Goal: Task Accomplishment & Management: Use online tool/utility

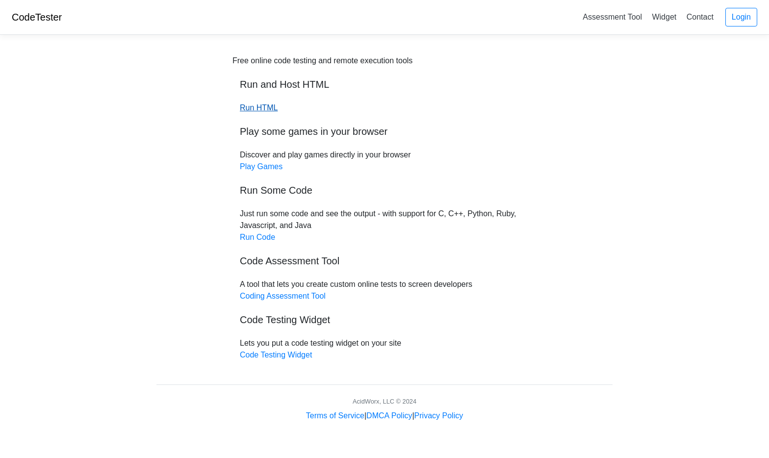
click at [265, 107] on link "Run HTML" at bounding box center [259, 108] width 38 height 8
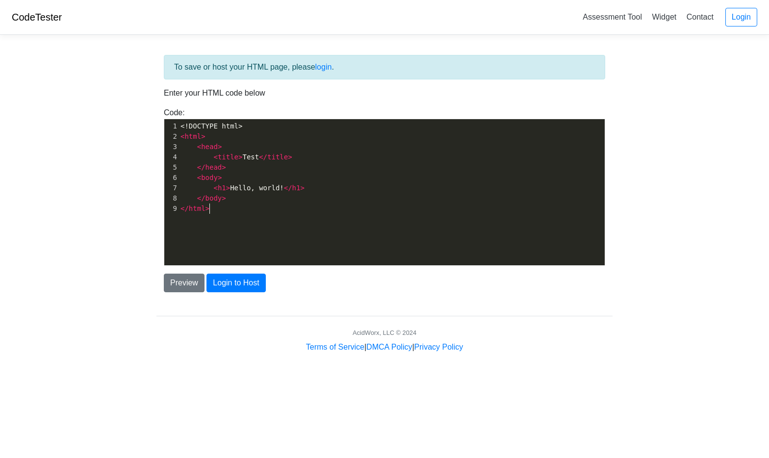
scroll to position [3, 0]
type textarea "<!DOCTYPE html> <html> <head> <title>Test</title> </head> <body> <h1>Hello, wor…"
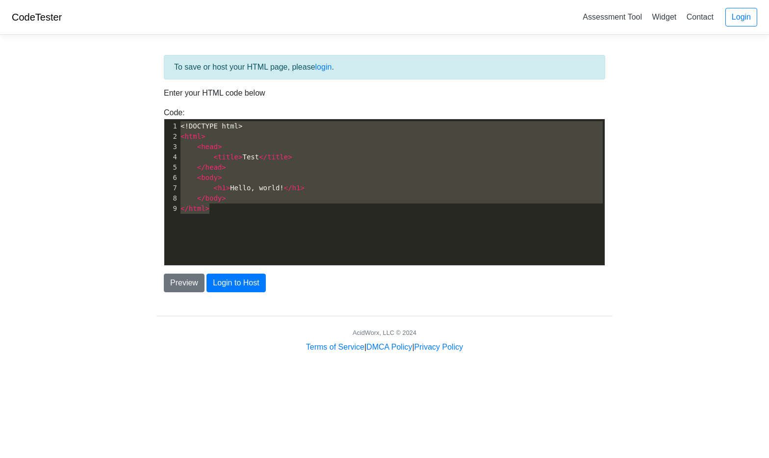
drag, startPoint x: 230, startPoint y: 210, endPoint x: 164, endPoint y: 91, distance: 136.1
click at [164, 91] on div "To save or host your HTML page, please login . Enter your HTML code below Code:…" at bounding box center [384, 173] width 456 height 237
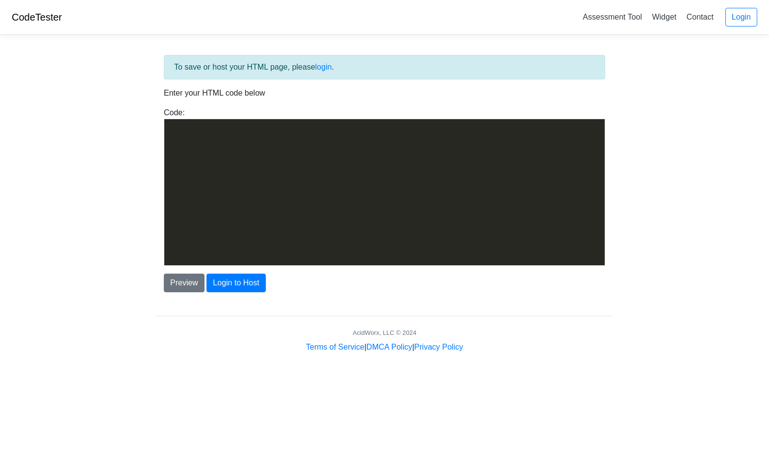
scroll to position [1022, 0]
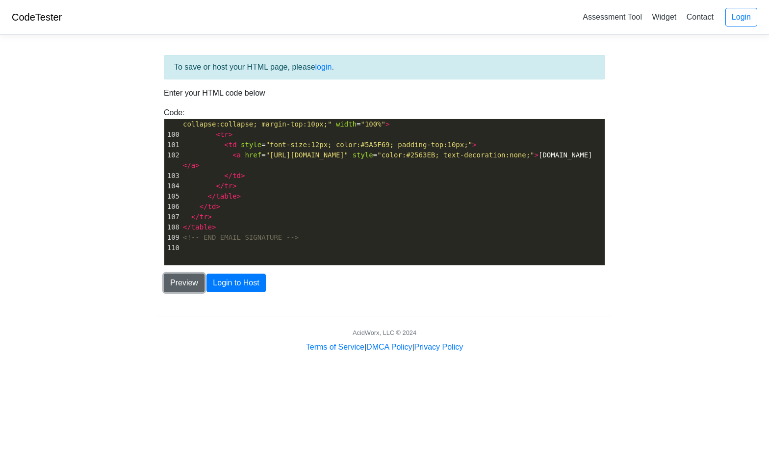
click at [182, 286] on button "Preview" at bounding box center [184, 283] width 41 height 19
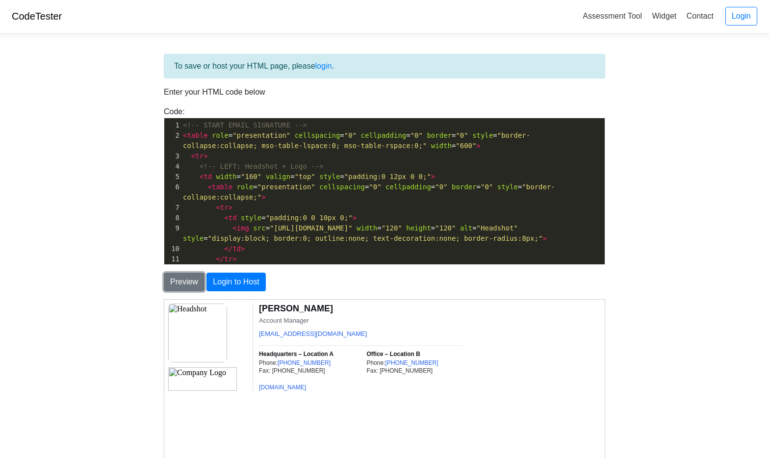
scroll to position [0, 0]
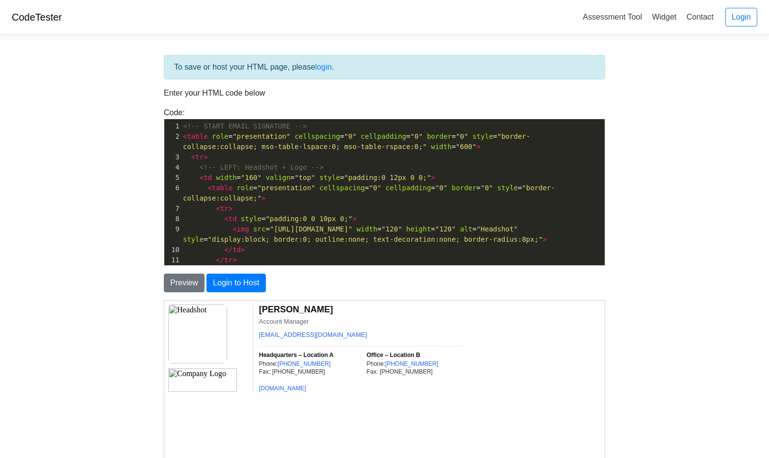
click at [330, 335] on td "dwoolsey@netmark.com" at bounding box center [361, 338] width 204 height 16
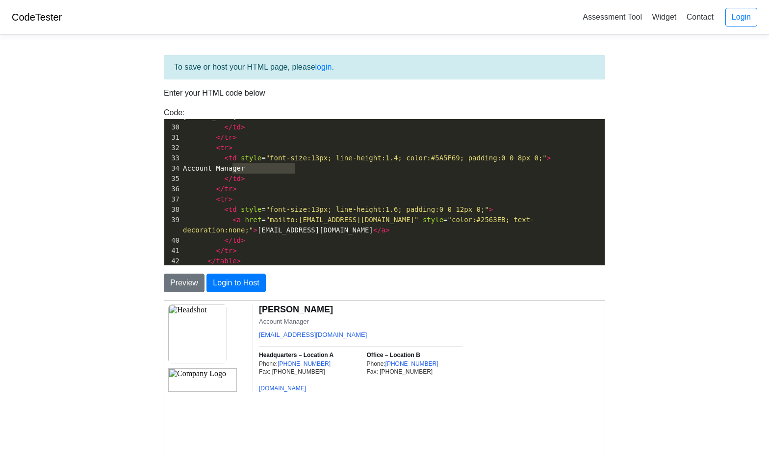
drag, startPoint x: 281, startPoint y: 171, endPoint x: 233, endPoint y: 171, distance: 47.6
click at [233, 171] on pre "Account Manager" at bounding box center [393, 168] width 424 height 10
type textarea "Pharmacist"
click at [250, 184] on pre "</ tr >" at bounding box center [393, 189] width 424 height 10
click at [299, 177] on pre "</ td >" at bounding box center [393, 179] width 424 height 10
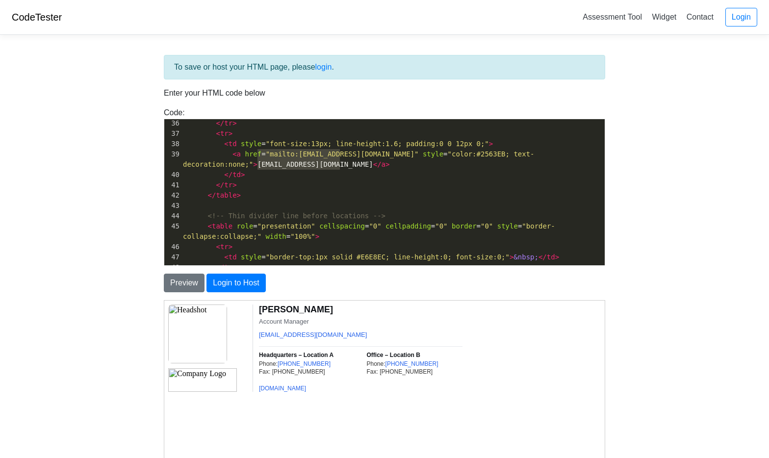
drag, startPoint x: 337, startPoint y: 165, endPoint x: 257, endPoint y: 167, distance: 80.0
click at [257, 167] on span "< a href = "mailto:dwoolsey@netmark.com" style = "color:#2563EB; text-decoratio…" at bounding box center [359, 159] width 352 height 18
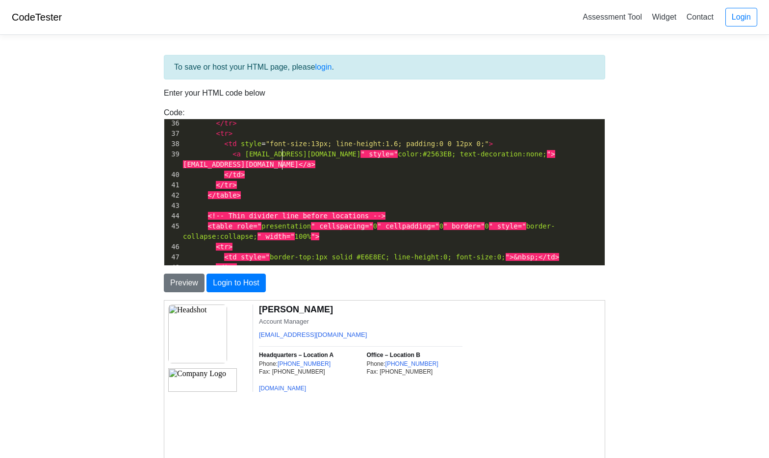
type textarea "ben@gold"
type textarea "f="mailto:dwoolsey@n"
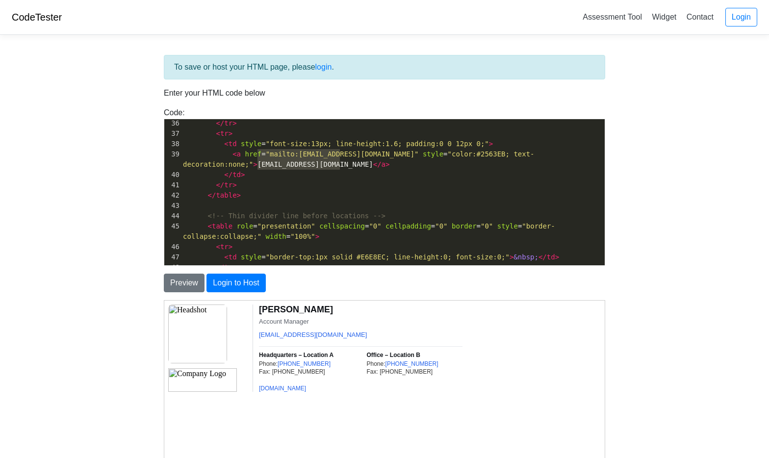
click at [296, 182] on pre "</ tr >" at bounding box center [393, 185] width 424 height 10
drag, startPoint x: 298, startPoint y: 155, endPoint x: 380, endPoint y: 154, distance: 81.9
click at [380, 154] on span ""mailto:dwoolsey@netmark.com"" at bounding box center [342, 154] width 153 height 8
type textarea "ben@goldendrug.net"
drag, startPoint x: 258, startPoint y: 165, endPoint x: 279, endPoint y: 161, distance: 21.6
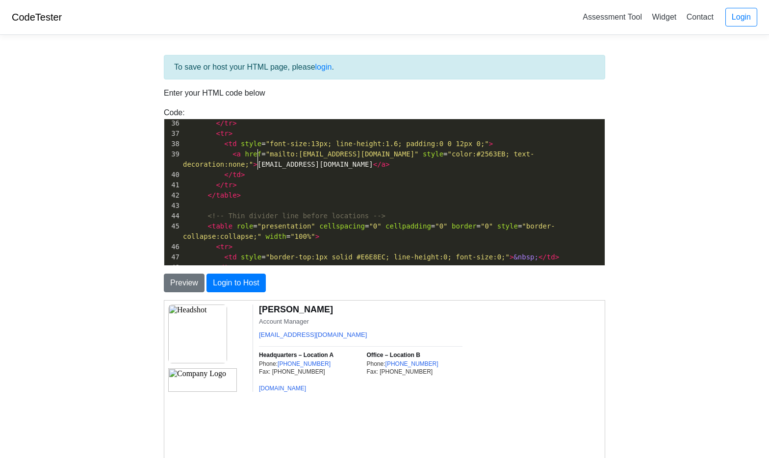
click at [259, 165] on span "< a href = "mailto:ben@goldendrug.net" style = "color:#2563EB; text-decoration:…" at bounding box center [359, 159] width 352 height 18
type textarea "ben@goldendrug.net"
drag, startPoint x: 299, startPoint y: 154, endPoint x: 369, endPoint y: 160, distance: 70.4
click at [373, 151] on span ""mailto:ben@goldendrug.net"" at bounding box center [342, 154] width 153 height 8
click at [255, 172] on pre "</ td >" at bounding box center [393, 175] width 424 height 10
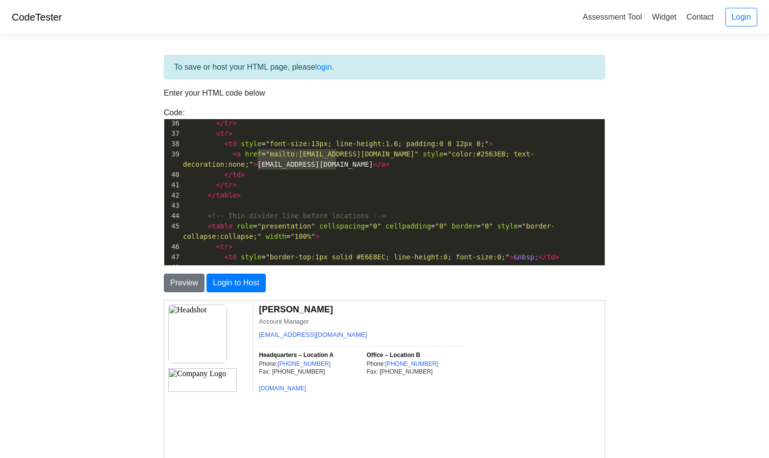
type textarea "f="mailto:ben@golden"
drag, startPoint x: 259, startPoint y: 165, endPoint x: 339, endPoint y: 167, distance: 80.5
click at [339, 167] on span "< a href = "mailto:ben@goldendrug.net" style = "color:#2563EB; text-decoration:…" at bounding box center [359, 159] width 352 height 18
paste textarea
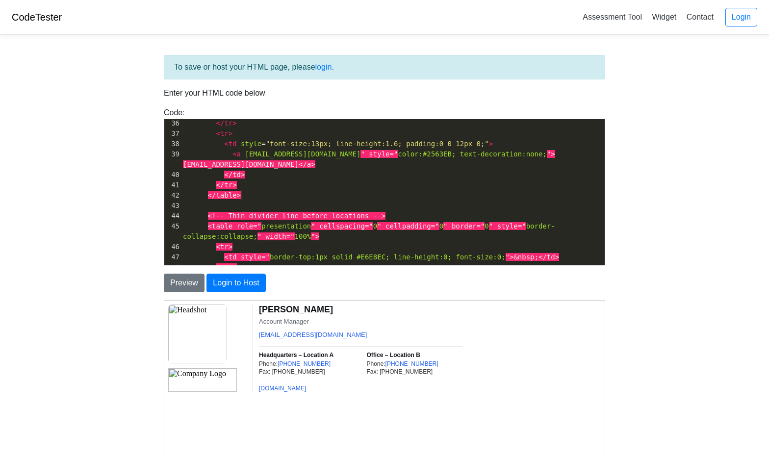
click at [345, 198] on pre "</table>" at bounding box center [393, 195] width 424 height 10
click at [303, 178] on pre "</td>" at bounding box center [393, 175] width 424 height 10
click at [309, 154] on span "hreben@goldendrug.netdrug.net" at bounding box center [303, 154] width 116 height 8
click at [183, 284] on button "Preview" at bounding box center [184, 283] width 41 height 19
click at [373, 169] on pre "< a hreben@goldendrug.netdrug.net " style=" color:#2563EB; text-decoration:none…" at bounding box center [393, 159] width 424 height 21
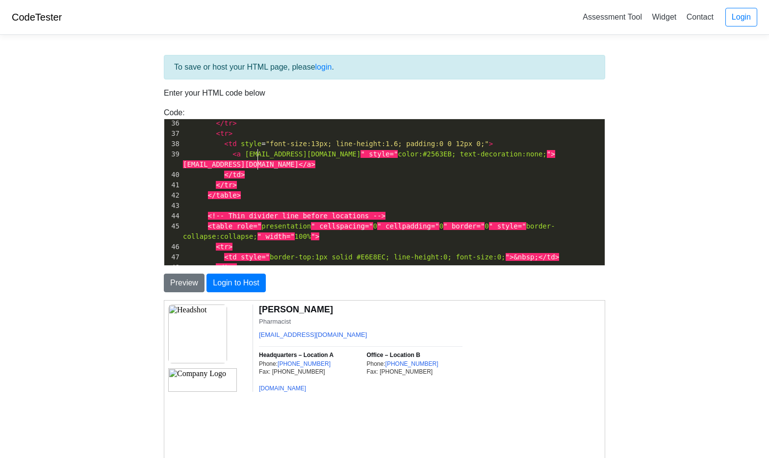
click at [258, 154] on span "hreben@goldendrug.netdrug.net" at bounding box center [303, 154] width 116 height 8
type textarea "f:"
click at [284, 191] on pre "</table>" at bounding box center [393, 195] width 424 height 10
click at [314, 148] on pre "< td style = "font-size:13px; line-height:1.6; padding:0 0 12px 0;" >" at bounding box center [393, 144] width 424 height 10
type textarea "f="mailto:ben@golden"
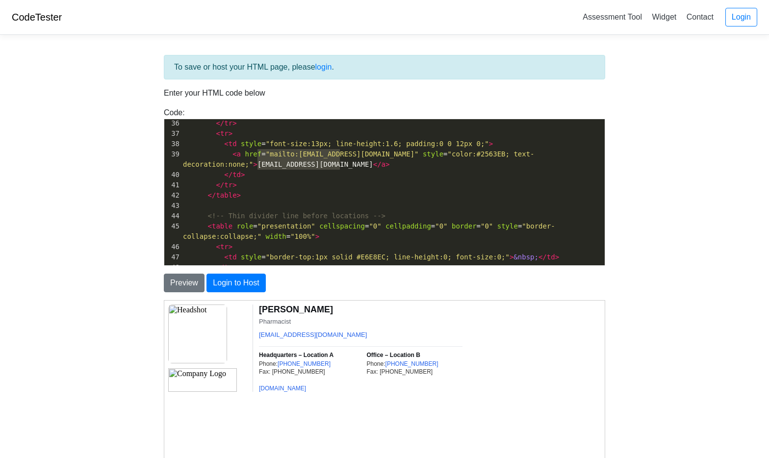
click at [310, 191] on pre "</ table >" at bounding box center [393, 195] width 424 height 10
click at [373, 154] on span ""mailto:ben@goldendrug.net"" at bounding box center [342, 154] width 153 height 8
type textarea "n@fold"
type textarea "goldendrg"
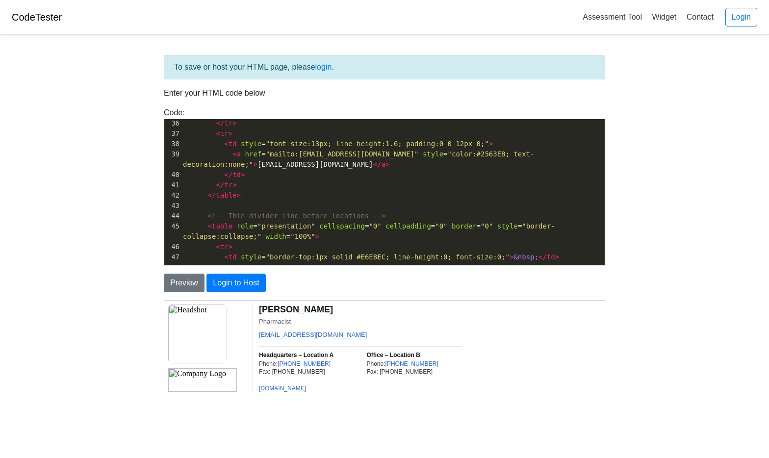
type textarea "ug.net"
drag, startPoint x: 261, startPoint y: 163, endPoint x: 338, endPoint y: 166, distance: 77.5
click at [338, 166] on span "< a href = "mailto:ben@goldendrug.net" style = "color:#2563EB; text-decoration:…" at bounding box center [359, 159] width 352 height 18
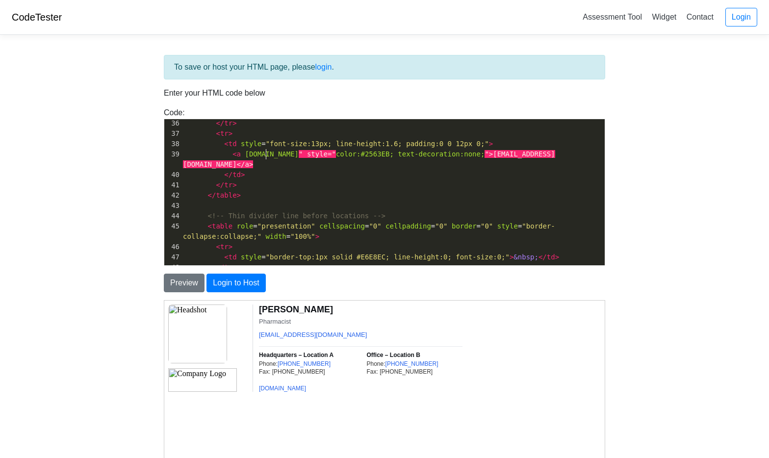
scroll to position [3, 7]
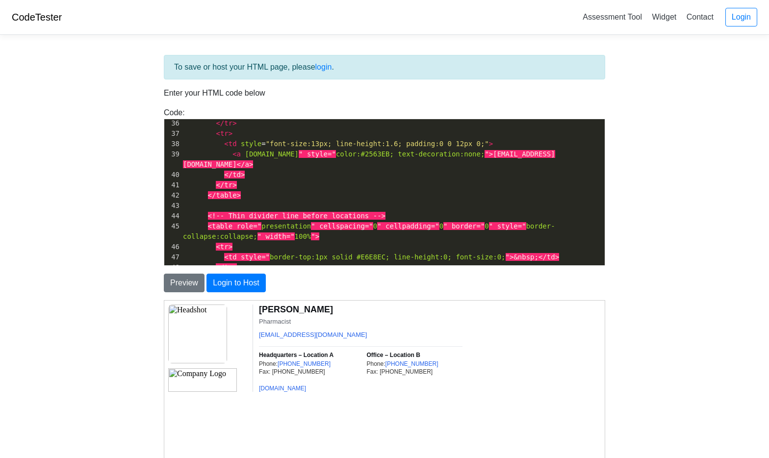
type textarea "f="mailto:ben@golden"
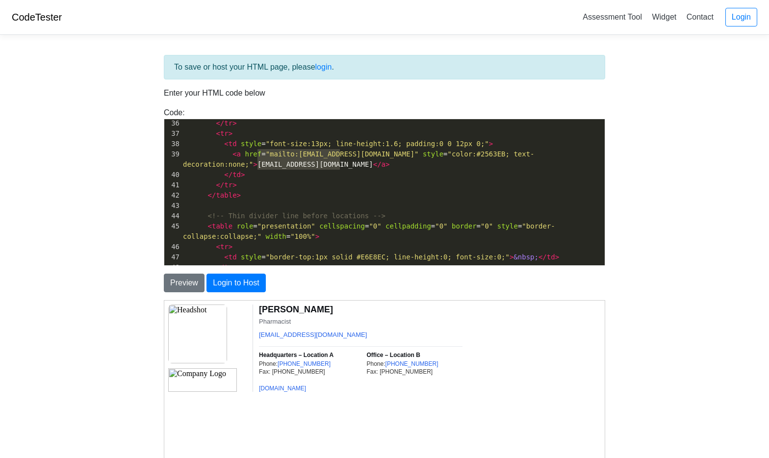
click at [344, 179] on pre "</ td >" at bounding box center [393, 175] width 424 height 10
type textarea "drug.net" style="color:#2563EB; text-decoration:none;">dwoolsey@netmark.com</a>…"
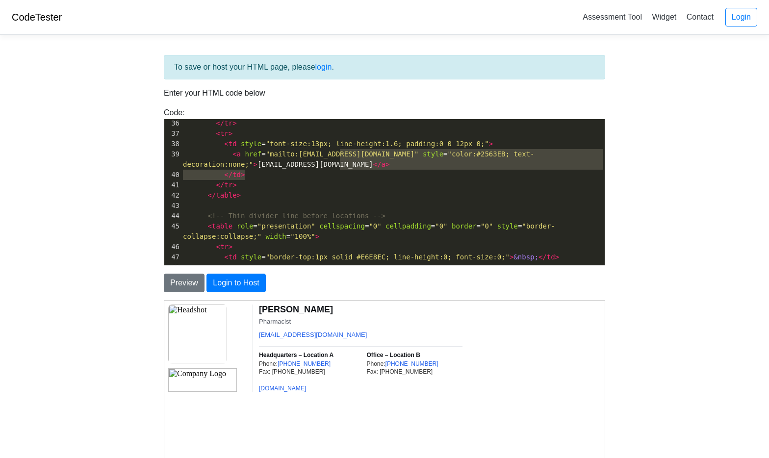
drag, startPoint x: 341, startPoint y: 168, endPoint x: 289, endPoint y: 171, distance: 51.6
click at [289, 171] on div "26 < table role = "presentation" cellspacing = "0" cellpadding = "0" border = "…" at bounding box center [393, 201] width 424 height 412
drag, startPoint x: 283, startPoint y: 170, endPoint x: 264, endPoint y: 170, distance: 18.2
click at [279, 170] on pre "</ td >" at bounding box center [393, 175] width 424 height 10
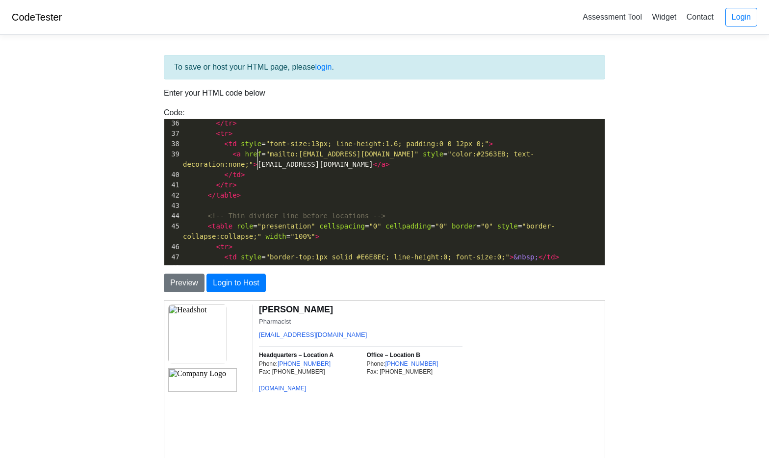
type textarea "f=""
drag, startPoint x: 258, startPoint y: 169, endPoint x: 270, endPoint y: 178, distance: 15.1
click at [270, 167] on pre "< a href = "mailto:ben@goldendrug.net" style = "color:#2563EB; text-decoration:…" at bounding box center [393, 159] width 424 height 21
click at [270, 179] on pre "</ td >" at bounding box center [393, 175] width 424 height 10
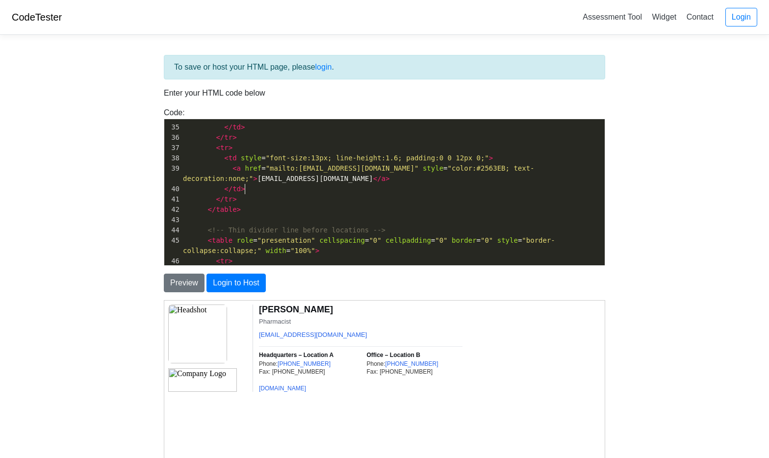
scroll to position [425, 0]
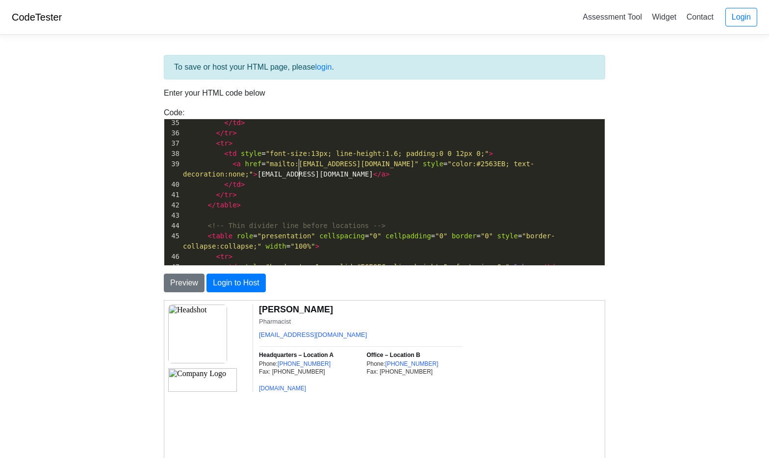
click at [300, 173] on span "< a href = "mailto:ben@goldendrug.net" style = "color:#2563EB; text-decoration:…" at bounding box center [359, 169] width 352 height 18
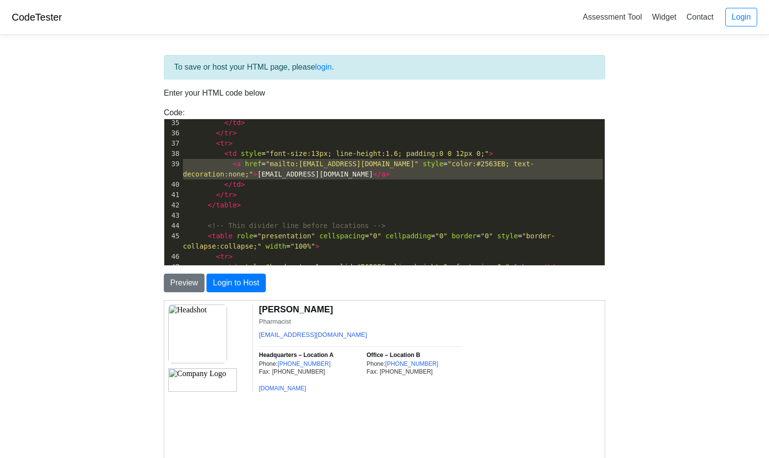
type textarea "<a href="mailto:ben@goldendrug.net" style="color:#2563EB; text-decoration:none;…"
click at [299, 176] on span "< a href = "mailto:ben@goldendrug.net" style = "color:#2563EB; text-decoration:…" at bounding box center [359, 169] width 352 height 18
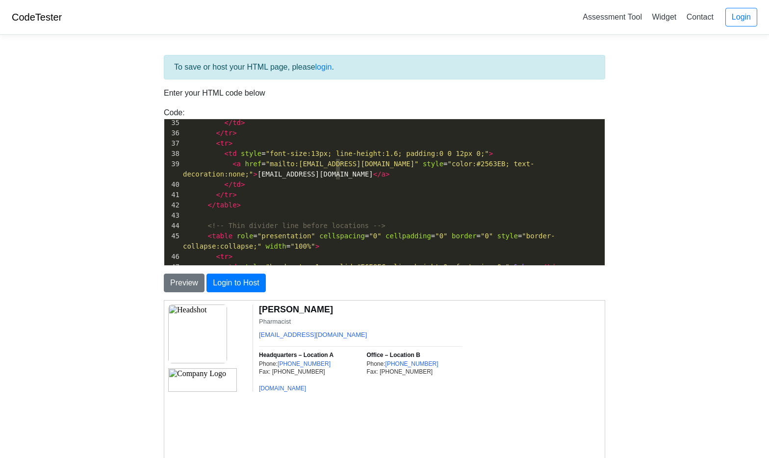
type textarea "en"
drag, startPoint x: 337, startPoint y: 175, endPoint x: 332, endPoint y: 176, distance: 5.5
click at [332, 176] on span "< a href = "mailto:ben@goldendrug.net" style = "color:#2563EB; text-decoration:…" at bounding box center [359, 169] width 352 height 18
click at [258, 178] on span "< a href = "mailto:ben@goldendrug.net" style = "color:#2563EB; text-decoration:…" at bounding box center [359, 169] width 352 height 18
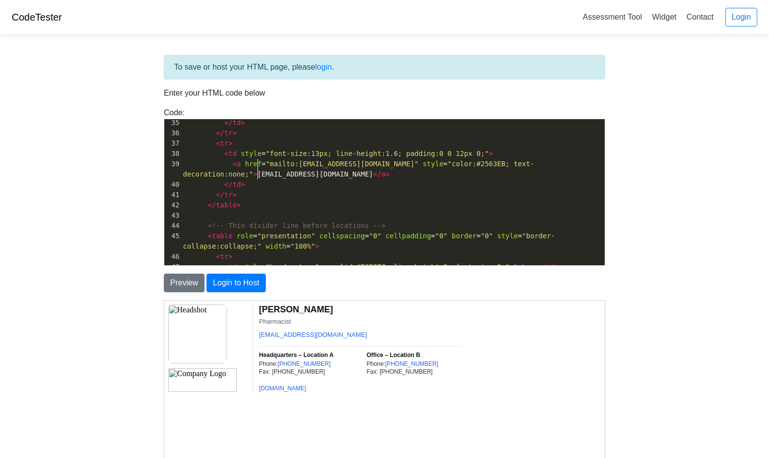
click at [259, 180] on pre "</ td >" at bounding box center [393, 185] width 424 height 10
click at [259, 177] on span "< a href = "mailto:ben@goldendrug.net" style = "color:#2563EB; text-decoration:…" at bounding box center [359, 169] width 352 height 18
type textarea "f"
type textarea "sdf"
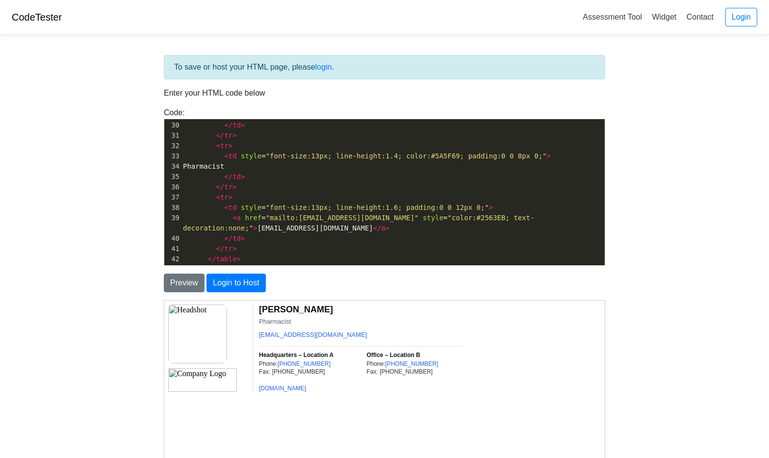
scroll to position [372, 0]
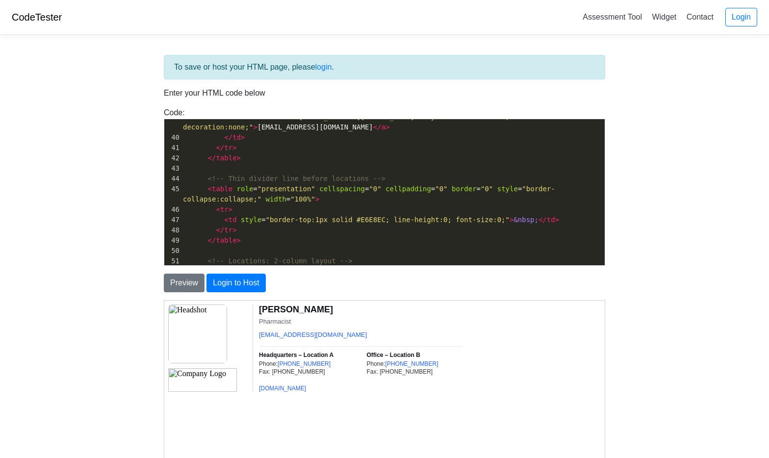
click at [309, 179] on span "<!-- Thin divider line before locations -->" at bounding box center [297, 179] width 178 height 8
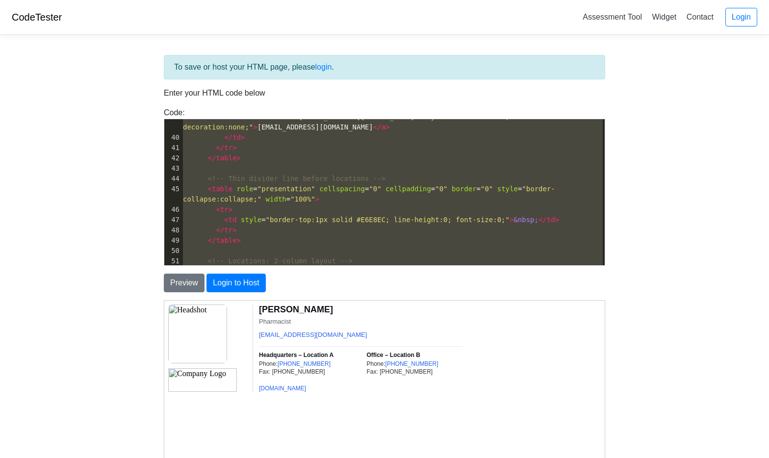
type textarea "<!-- START EMAIL SIGNATURE --> <table role="presentation" cellspacing="0" cellp…"
click at [317, 151] on pre "</ tr >" at bounding box center [393, 148] width 424 height 10
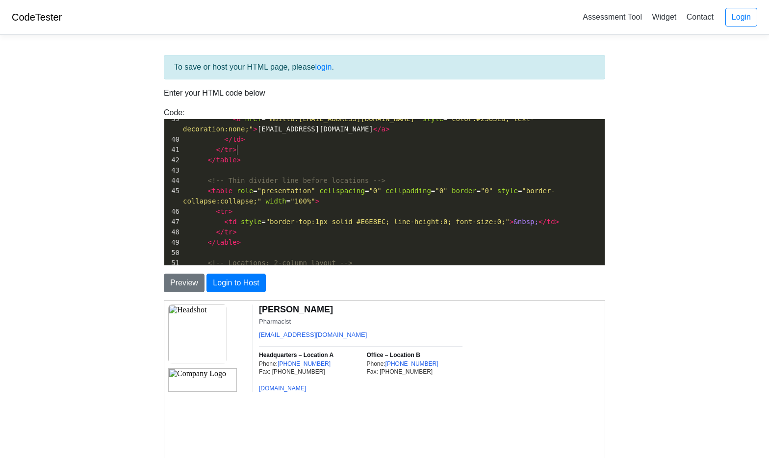
type textarea "<!-- START EMAIL SIGNATURE --> <table role="presentation" cellspacing="0" cellp…"
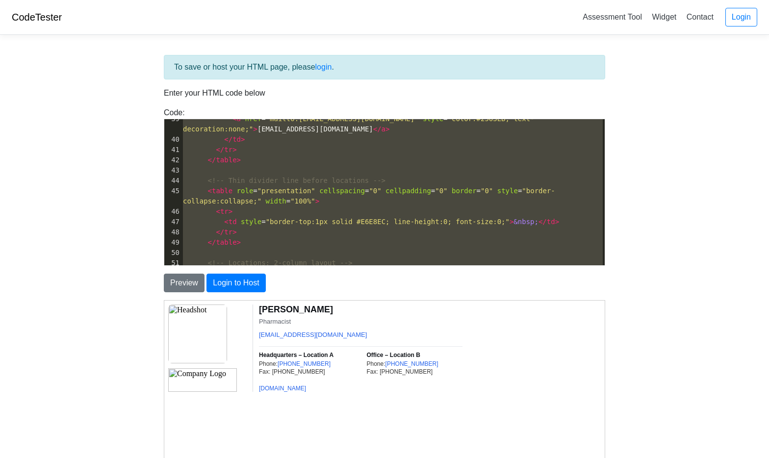
scroll to position [1032, 0]
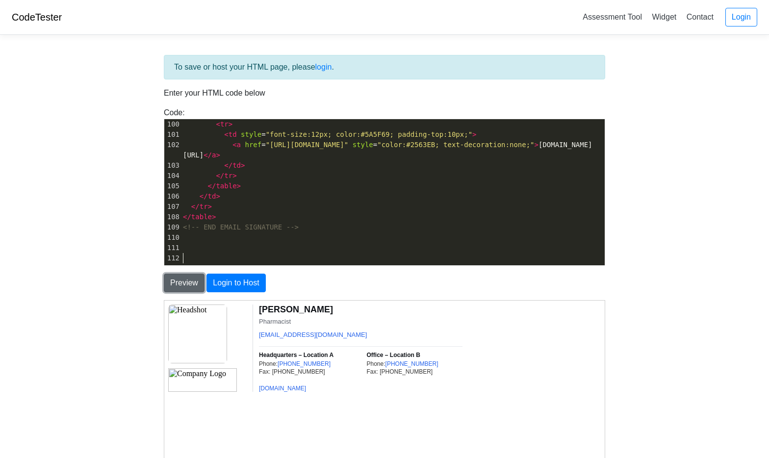
click at [197, 279] on button "Preview" at bounding box center [184, 283] width 41 height 19
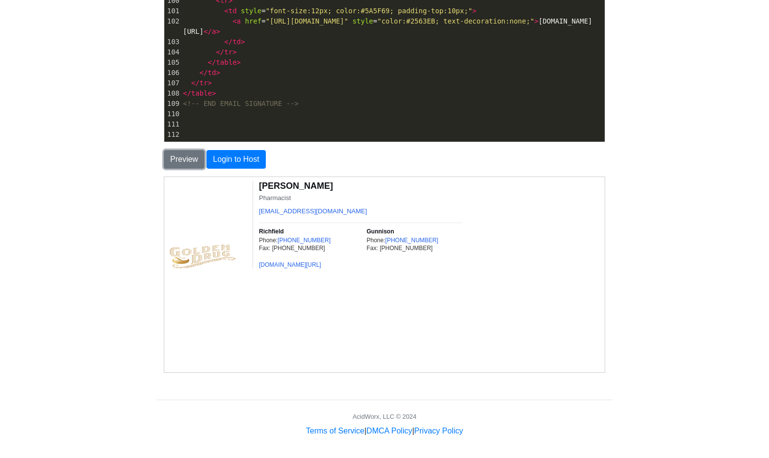
scroll to position [126, 0]
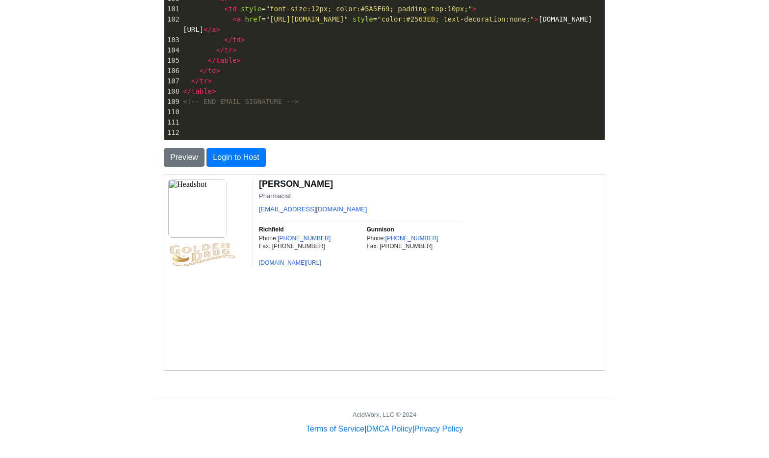
click at [223, 255] on img at bounding box center [202, 254] width 69 height 24
click at [336, 119] on pre "​" at bounding box center [393, 122] width 424 height 10
type textarea "<!-- START EMAIL SIGNATURE --> <table role="presentation" cellspacing="0" cellp…"
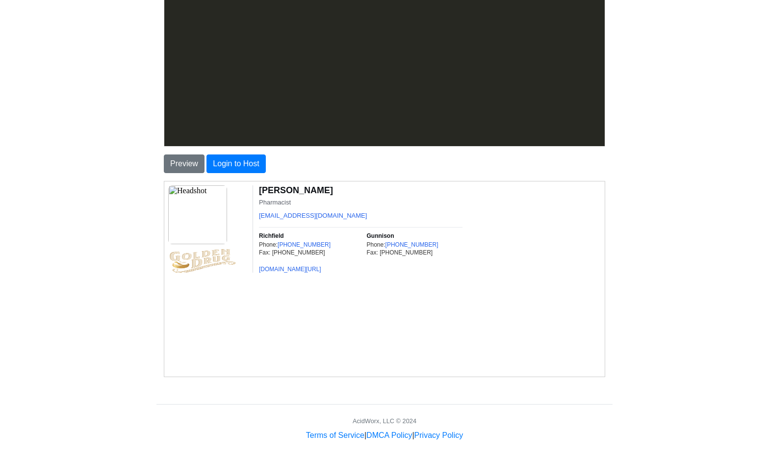
scroll to position [1032, 0]
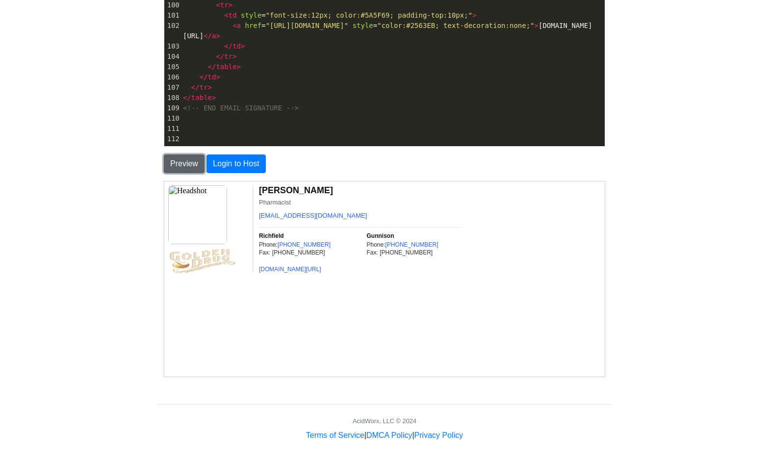
click at [188, 163] on button "Preview" at bounding box center [184, 164] width 41 height 19
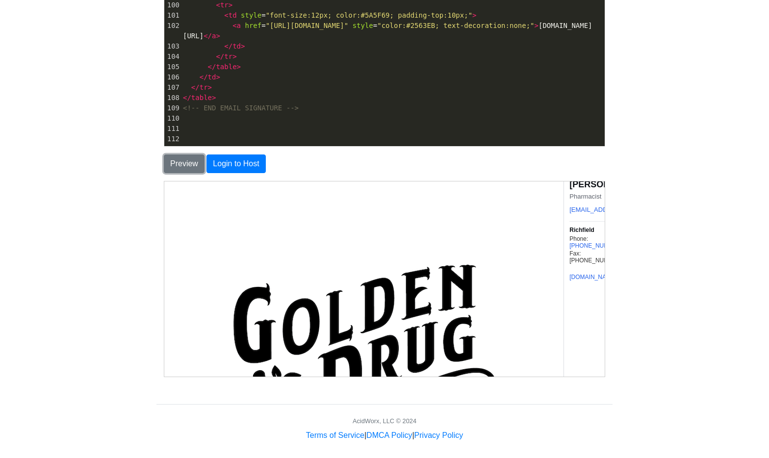
scroll to position [0, 0]
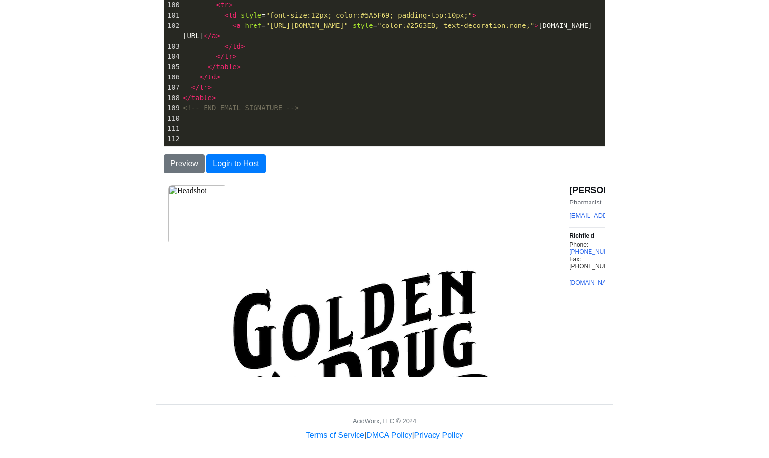
click at [402, 96] on pre "</ table >" at bounding box center [393, 98] width 424 height 10
type textarea "<!-- START EMAIL SIGNATURE --> <table role="presentation" cellspacing="0" cellp…"
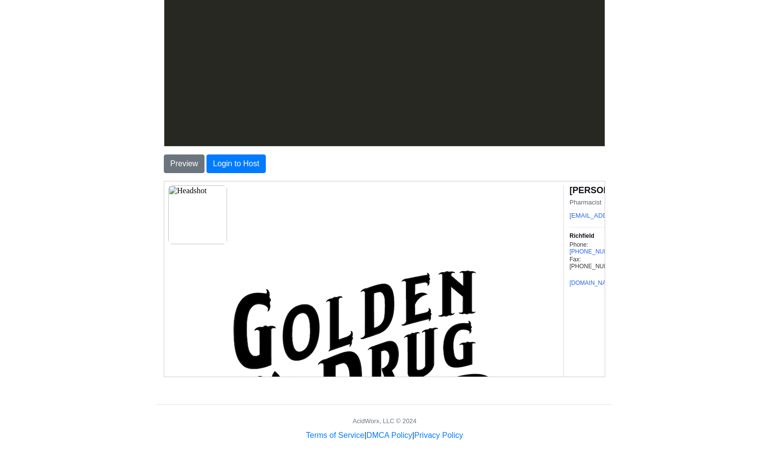
scroll to position [1032, 0]
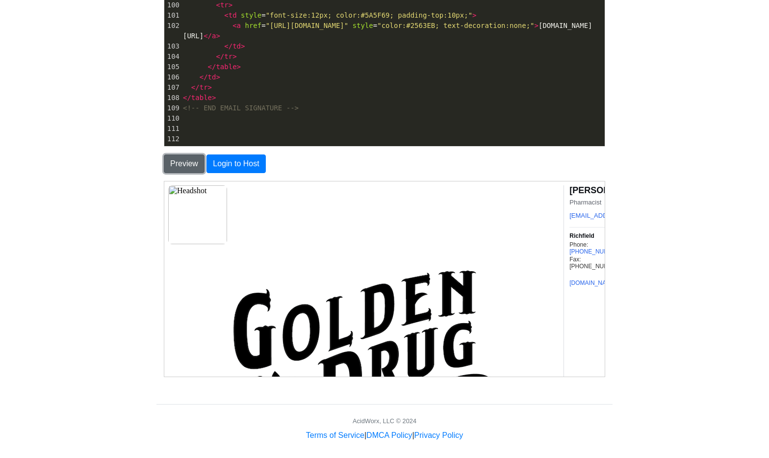
click at [193, 168] on button "Preview" at bounding box center [184, 164] width 41 height 19
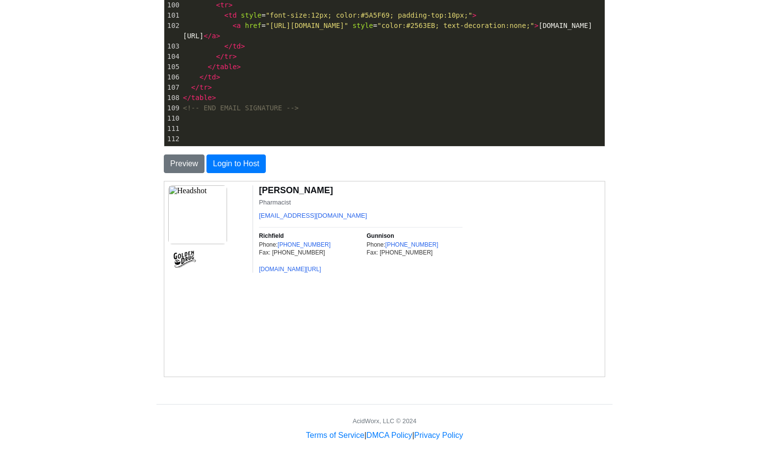
click at [390, 104] on pre "<!-- END EMAIL SIGNATURE -->" at bounding box center [393, 108] width 424 height 10
type textarea "<!-- START EMAIL SIGNATURE --> <table role="presentation" cellspacing="0" cellp…"
click at [187, 164] on button "Preview" at bounding box center [184, 164] width 41 height 19
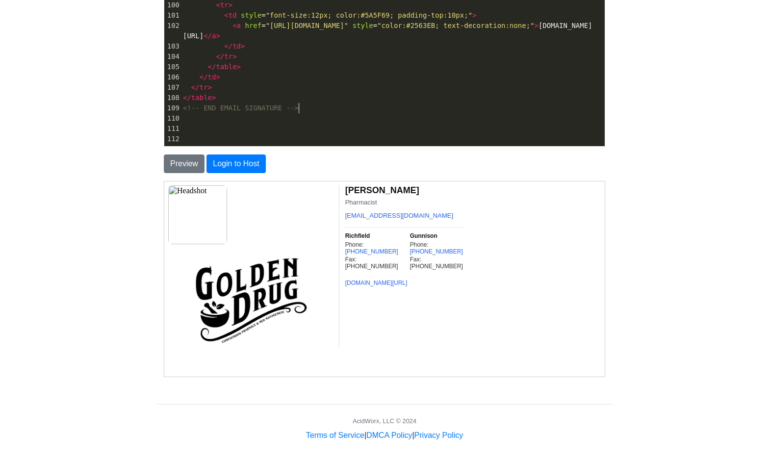
click at [342, 108] on pre "<!-- END EMAIL SIGNATURE -->" at bounding box center [393, 108] width 424 height 10
type textarea "<!-- START EMAIL SIGNATURE --> <table role="presentation" cellspacing="0" cellp…"
click at [176, 173] on button "Preview" at bounding box center [184, 164] width 41 height 19
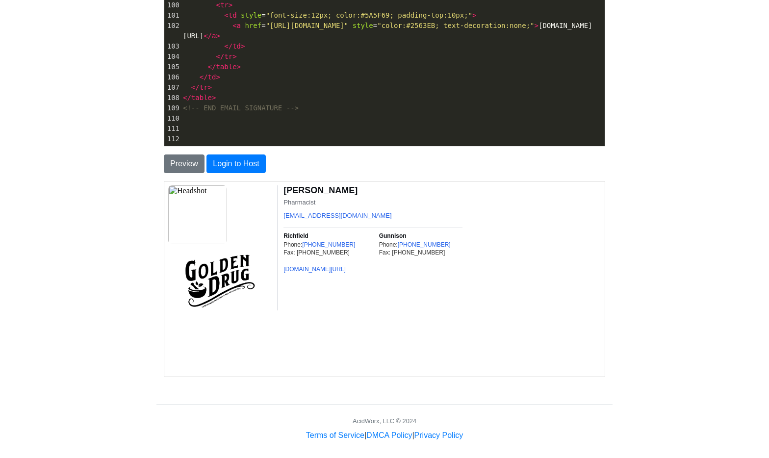
click at [667, 288] on body "CodeTester Assessment Tool Widget Contact Login To save or host your HTML page,…" at bounding box center [384, 161] width 769 height 561
click at [353, 112] on pre "<!-- END EMAIL SIGNATURE -->" at bounding box center [393, 108] width 424 height 10
type textarea "<!-- START EMAIL SIGNATURE --> <table role="presentation" cellspacing="0" cellp…"
click at [184, 158] on button "Preview" at bounding box center [184, 164] width 41 height 19
click at [395, 74] on pre "</ td >" at bounding box center [393, 77] width 424 height 10
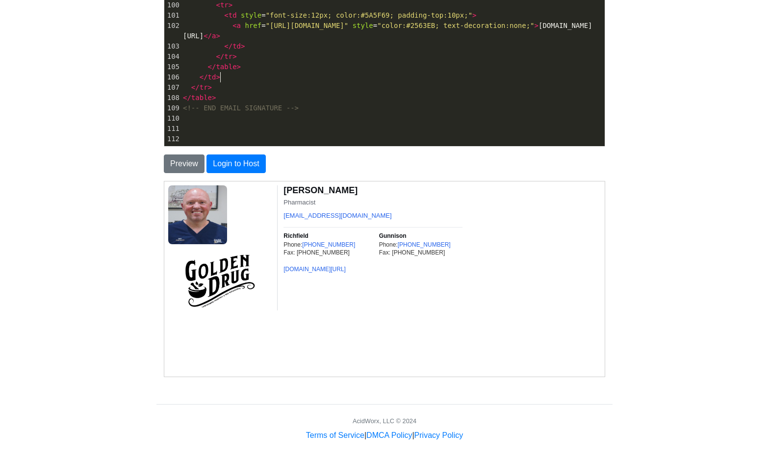
type textarea "<!-- START EMAIL SIGNATURE --> <table role="presentation" cellspacing="0" cellp…"
click at [181, 163] on button "Preview" at bounding box center [184, 164] width 41 height 19
click at [418, 71] on pre "</ table >" at bounding box center [393, 67] width 424 height 10
type textarea "<!-- START EMAIL SIGNATURE --> <table role="presentation" cellspacing="0" cellp…"
click at [186, 169] on button "Preview" at bounding box center [184, 164] width 41 height 19
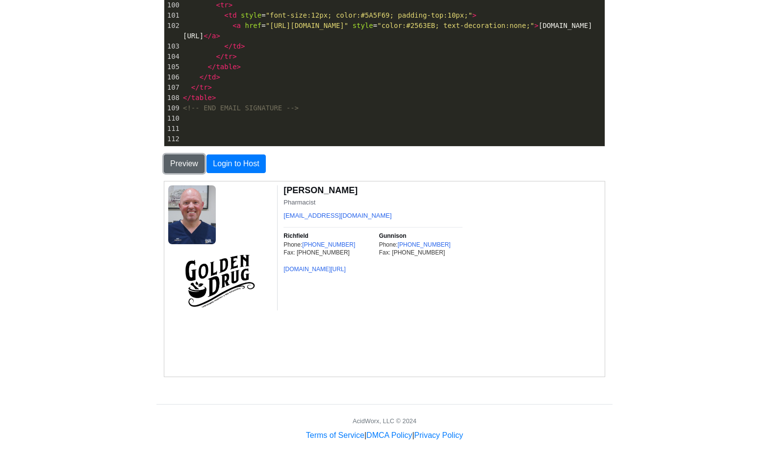
click at [187, 163] on button "Preview" at bounding box center [184, 164] width 41 height 19
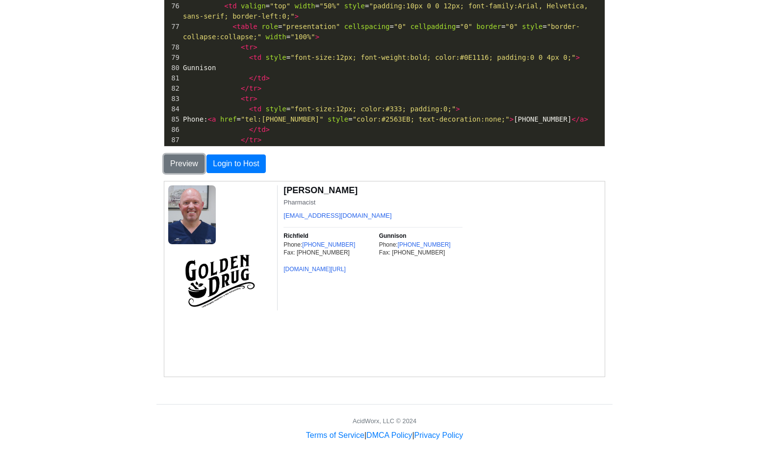
scroll to position [779, 0]
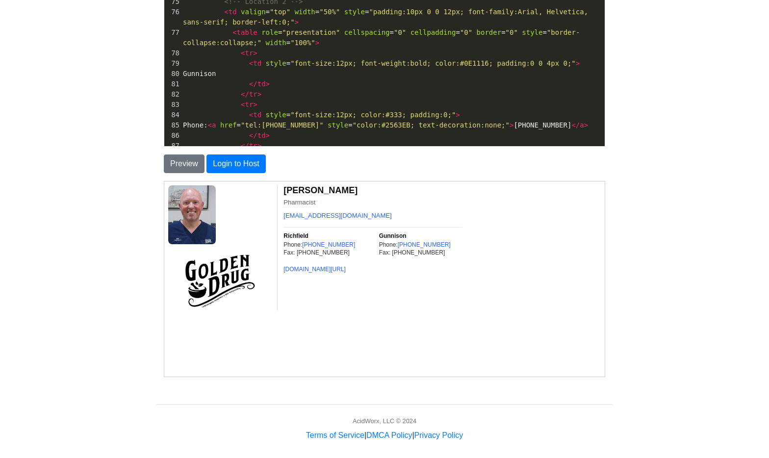
click at [414, 58] on pre "< tr >" at bounding box center [393, 53] width 424 height 10
type textarea "<!-- START EMAIL SIGNATURE --> <table role="presentation" cellspacing="0" cellp…"
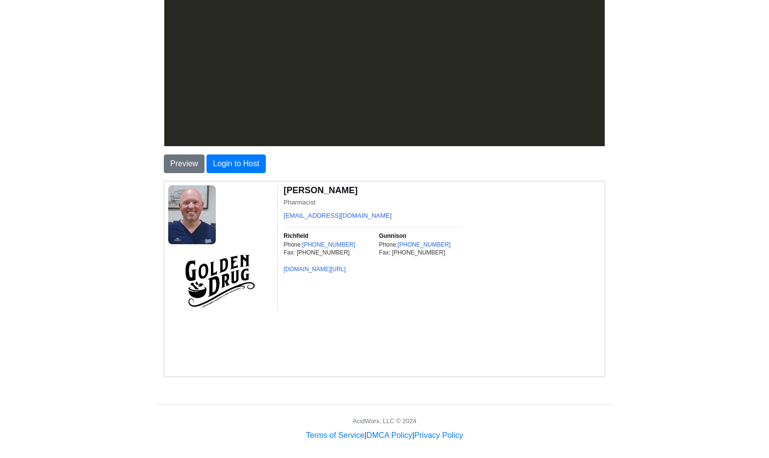
scroll to position [1032, 0]
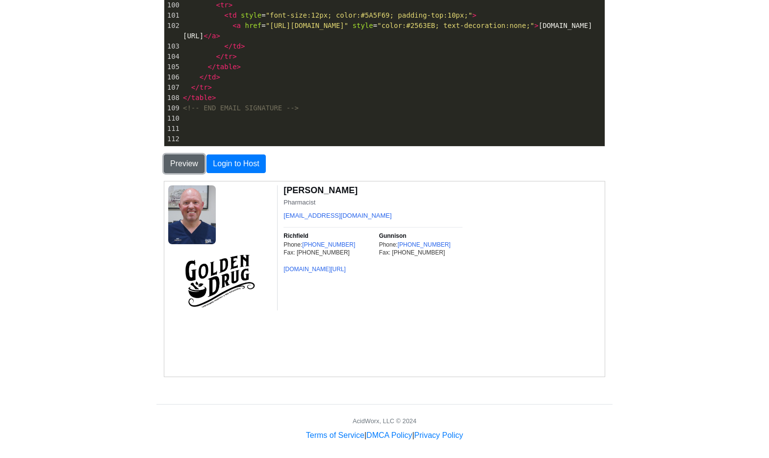
click at [187, 165] on button "Preview" at bounding box center [184, 164] width 41 height 19
click at [206, 214] on img at bounding box center [192, 214] width 48 height 59
click at [245, 209] on td at bounding box center [219, 217] width 103 height 64
click at [292, 70] on pre "</ table >" at bounding box center [393, 67] width 424 height 10
type textarea "<!-- START EMAIL SIGNATURE --> <table role="presentation" cellspacing="0" cellp…"
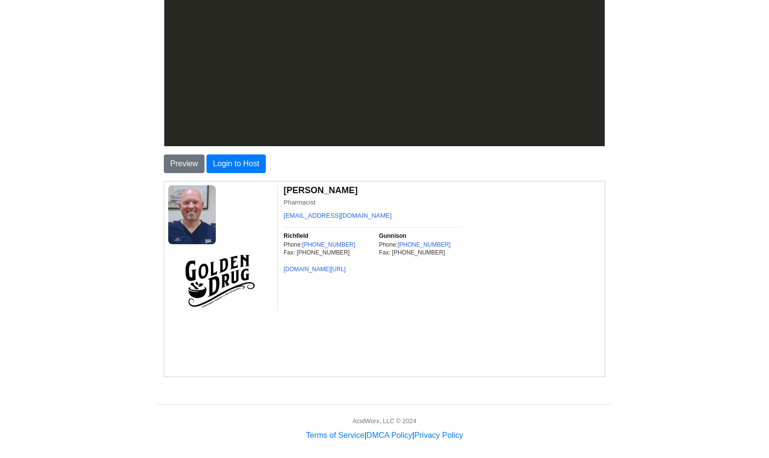
scroll to position [36, 0]
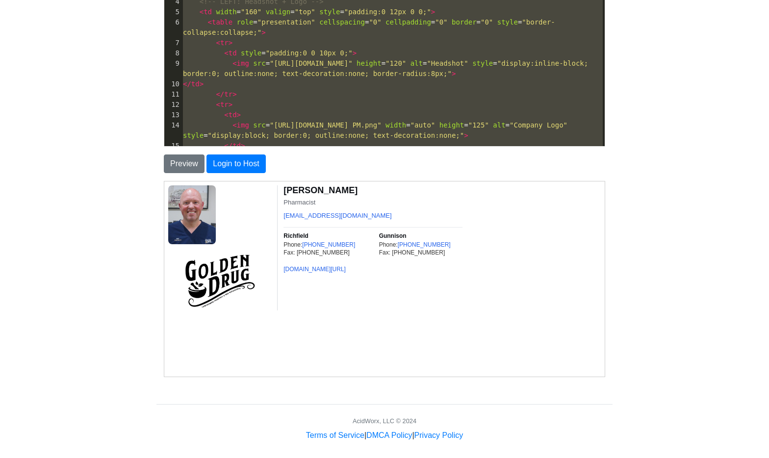
click at [344, 89] on pre "</ td >" at bounding box center [393, 84] width 424 height 10
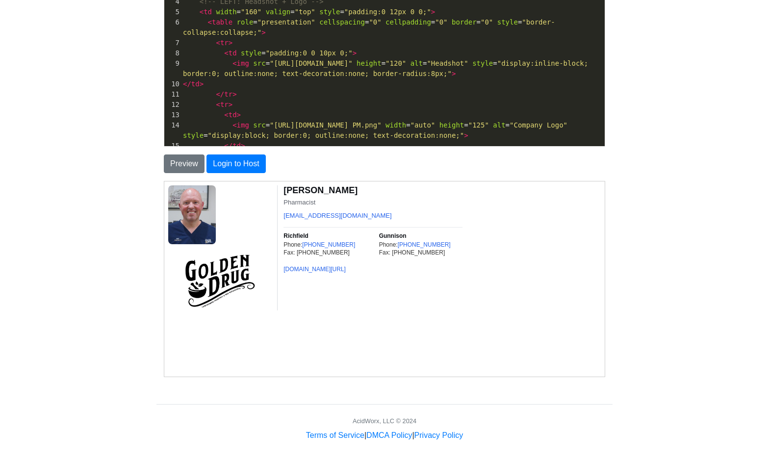
type textarea "<!-- START EMAIL SIGNATURE --> <table role="presentation" cellspacing="0" cellp…"
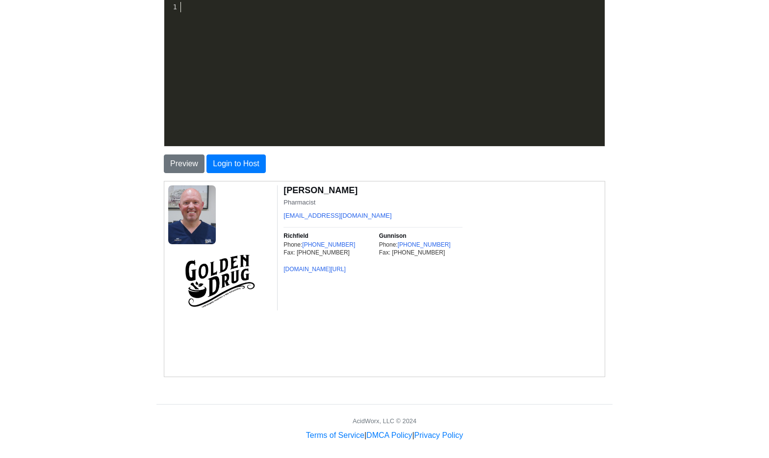
scroll to position [1084, 0]
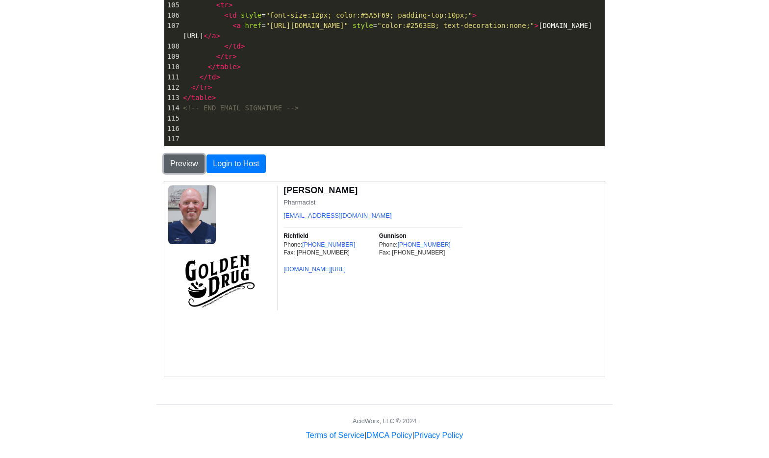
click at [181, 165] on button "Preview" at bounding box center [184, 164] width 41 height 19
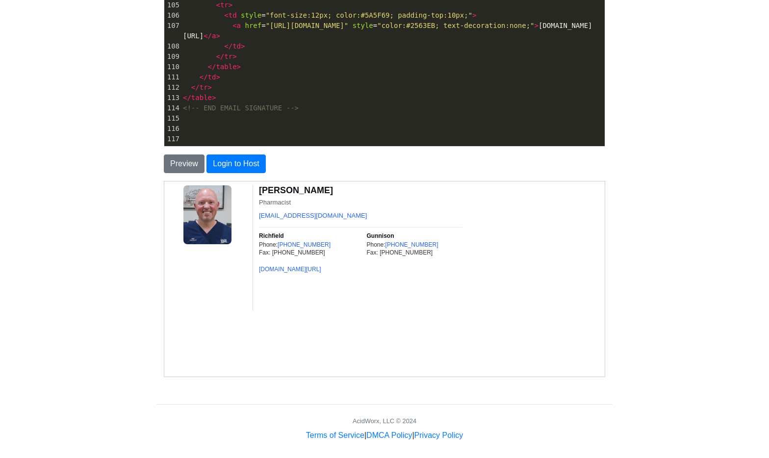
click at [400, 90] on pre "</ tr >" at bounding box center [393, 87] width 424 height 10
type textarea "<!-- START EMAIL SIGNATURE --> <table role="presentation" cellspacing="0" cellp…"
click at [192, 165] on button "Preview" at bounding box center [184, 164] width 41 height 19
click at [428, 89] on pre "</ tr >" at bounding box center [393, 87] width 424 height 10
type textarea "<!-- START EMAIL SIGNATURE --> <table role="presentation" cellspacing="0" cellp…"
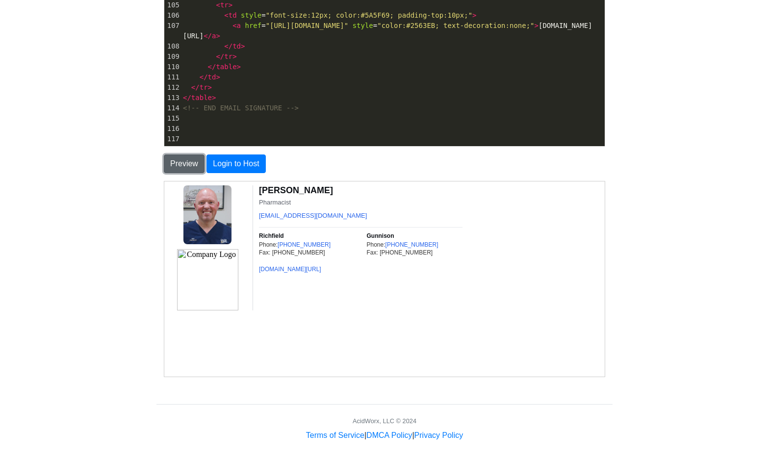
click at [195, 164] on button "Preview" at bounding box center [184, 164] width 41 height 19
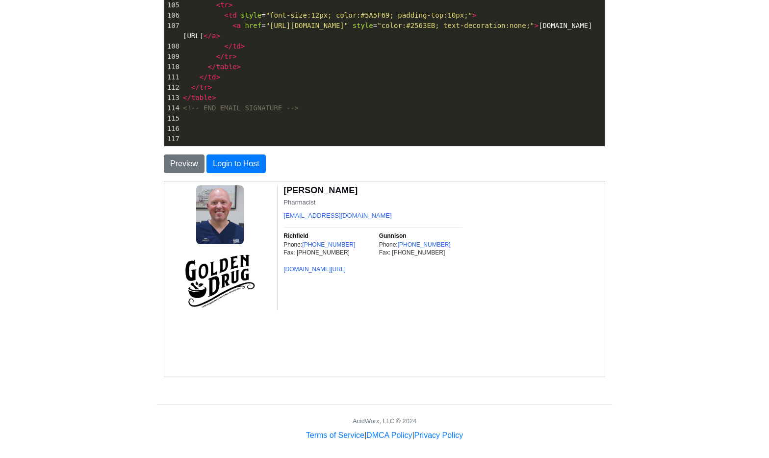
click at [648, 276] on body "CodeTester Assessment Tool Widget Contact Login To save or host your HTML page,…" at bounding box center [384, 161] width 769 height 561
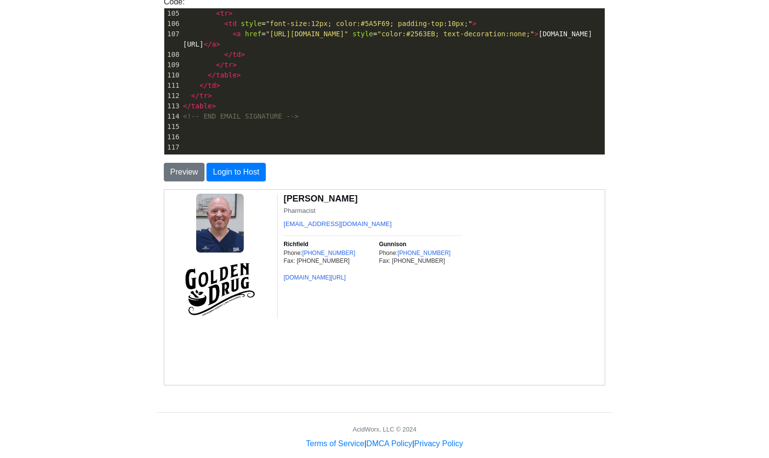
click at [417, 96] on pre "</ tr >" at bounding box center [393, 96] width 424 height 10
type textarea "<!-- START EMAIL SIGNATURE --> <table role="presentation" cellspacing="0" cellp…"
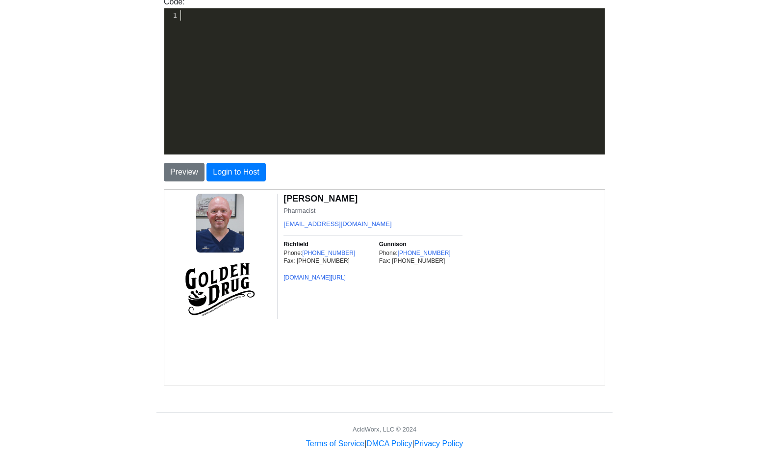
scroll to position [1084, 0]
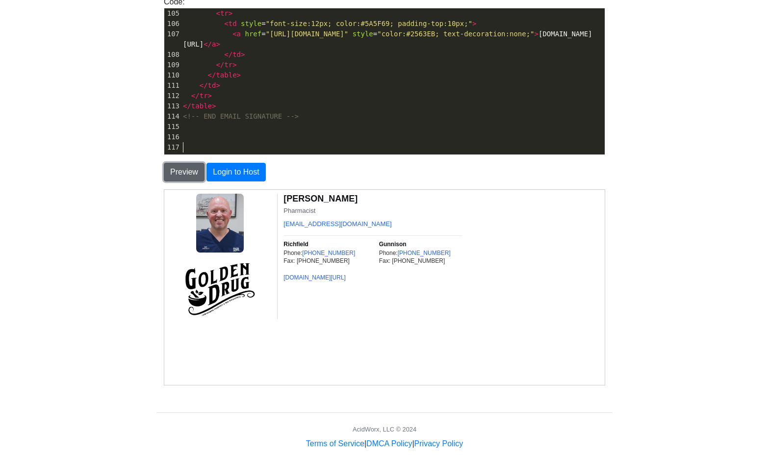
click at [177, 170] on button "Preview" at bounding box center [184, 172] width 41 height 19
click at [184, 173] on button "Preview" at bounding box center [184, 172] width 41 height 19
click at [194, 172] on button "Preview" at bounding box center [184, 172] width 41 height 19
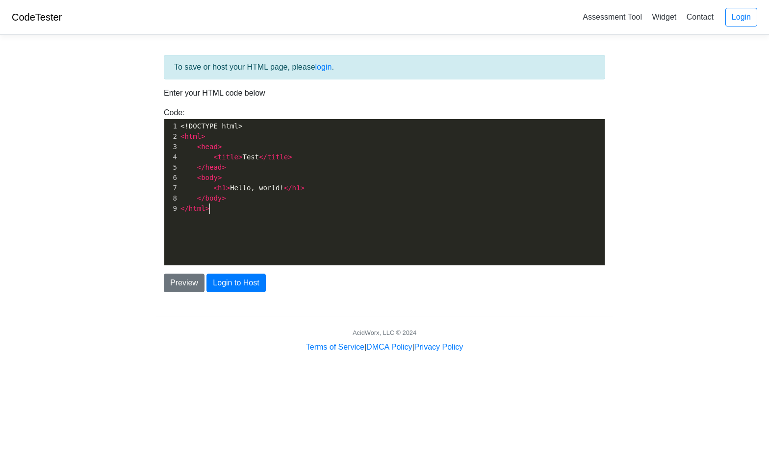
scroll to position [3, 0]
type textarea "<!DOCTYPE html> <html> <head> <title>Test</title> </head> <body> <h1>Hello, wor…"
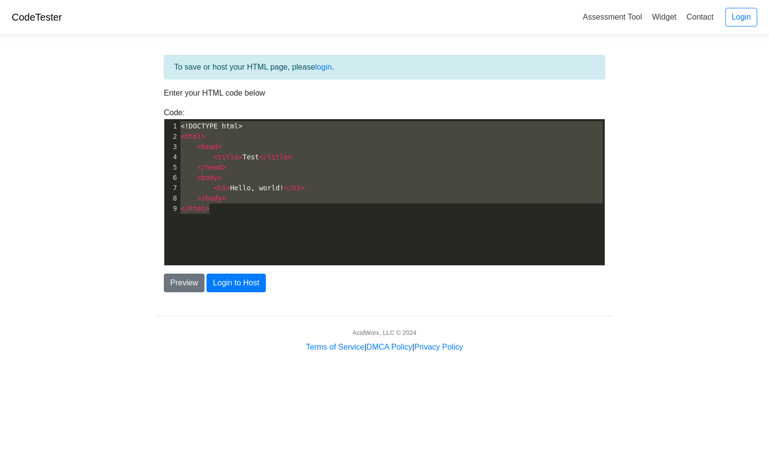
drag, startPoint x: 230, startPoint y: 212, endPoint x: 179, endPoint y: 119, distance: 106.5
click at [179, 119] on div "x 1 <!DOCTYPE html> 2 < html > 3 < head > 4 < title > Test </ title > 5 </ head…" at bounding box center [392, 167] width 426 height 97
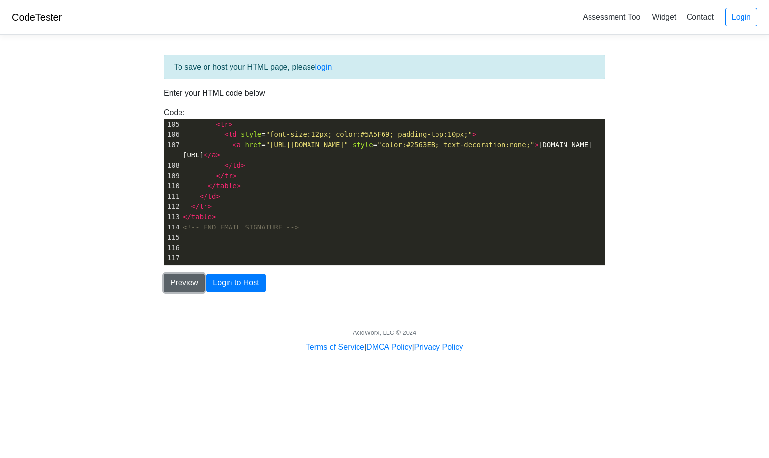
click at [188, 282] on button "Preview" at bounding box center [184, 283] width 41 height 19
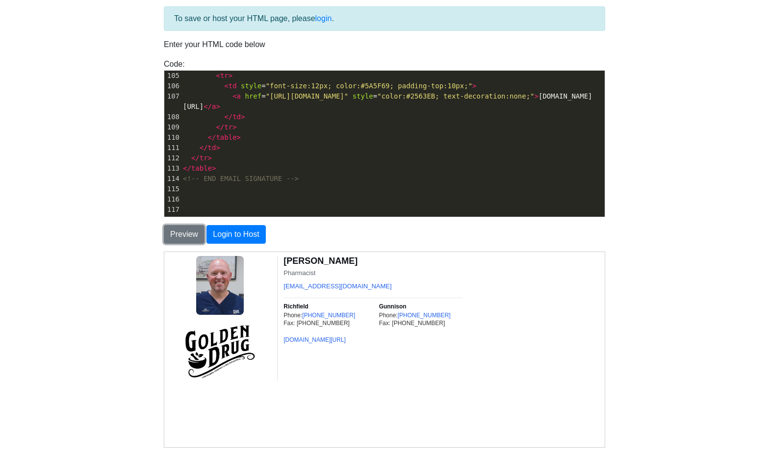
scroll to position [50, 0]
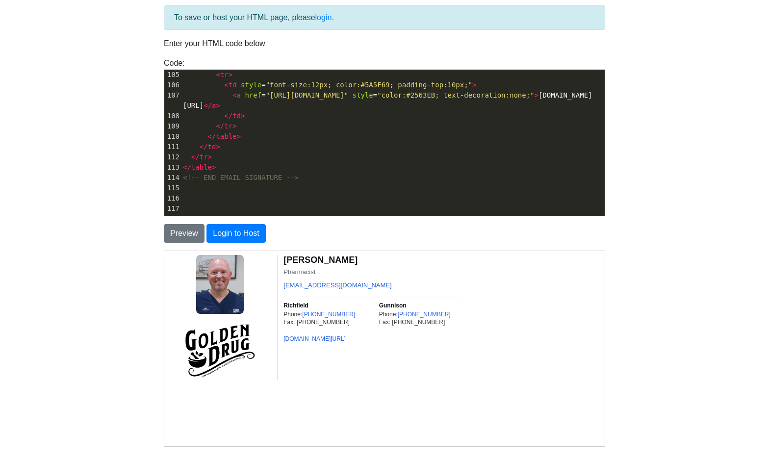
click at [430, 119] on pre "</ td >" at bounding box center [393, 116] width 424 height 10
type textarea "<!-- START EMAIL SIGNATURE --> <table role="presentation" cellspacing="0" cellp…"
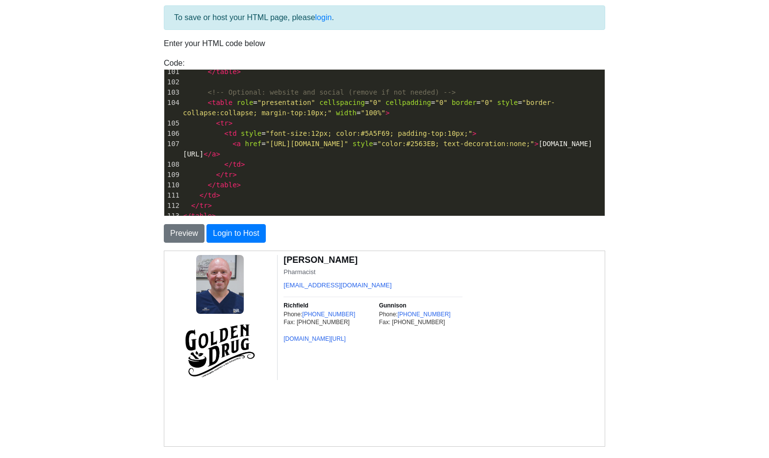
scroll to position [993, 0]
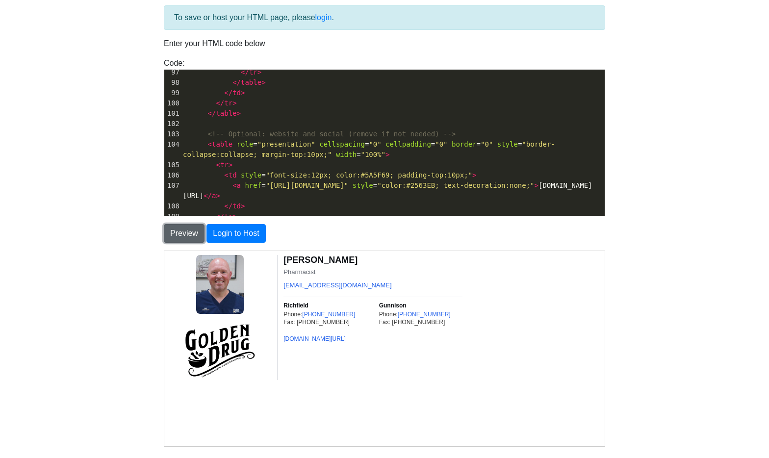
click at [192, 235] on button "Preview" at bounding box center [184, 233] width 41 height 19
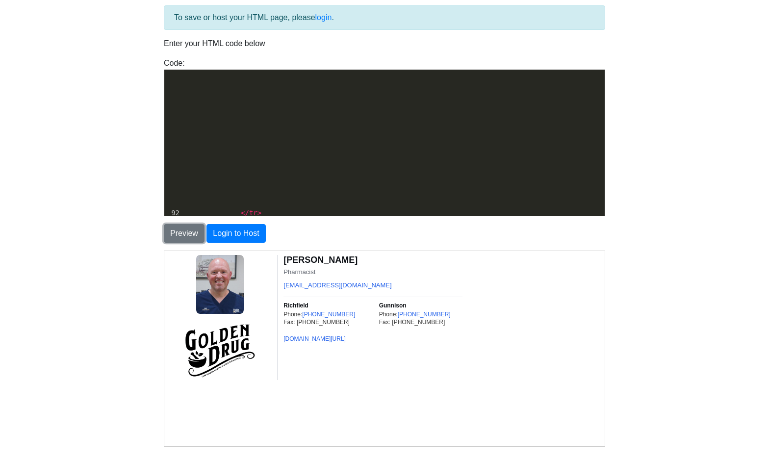
scroll to position [720, 0]
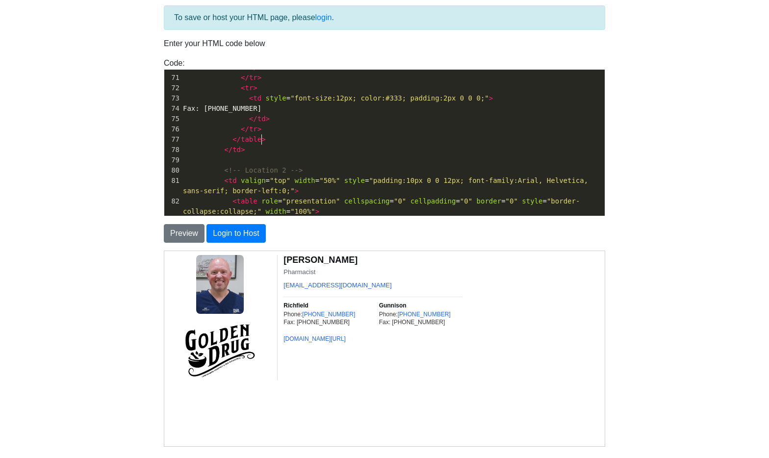
click at [382, 134] on pre "</ tr >" at bounding box center [393, 129] width 424 height 10
type textarea "<!-- START EMAIL SIGNATURE --> <table role="presentation" cellspacing="0" cellp…"
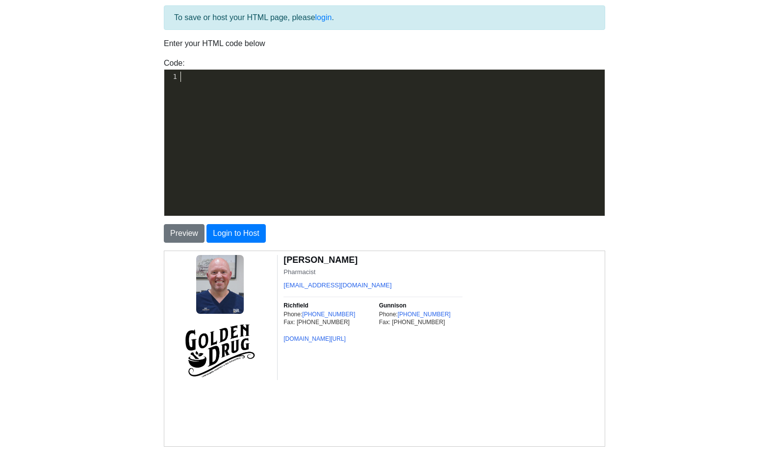
scroll to position [1176, 0]
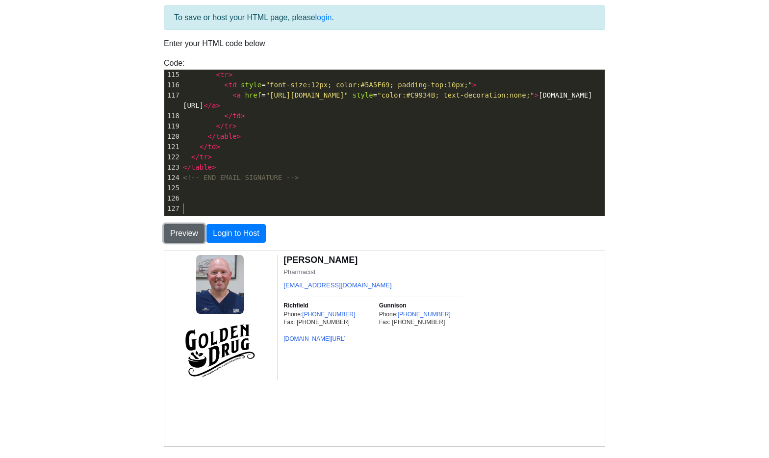
click at [192, 234] on button "Preview" at bounding box center [184, 233] width 41 height 19
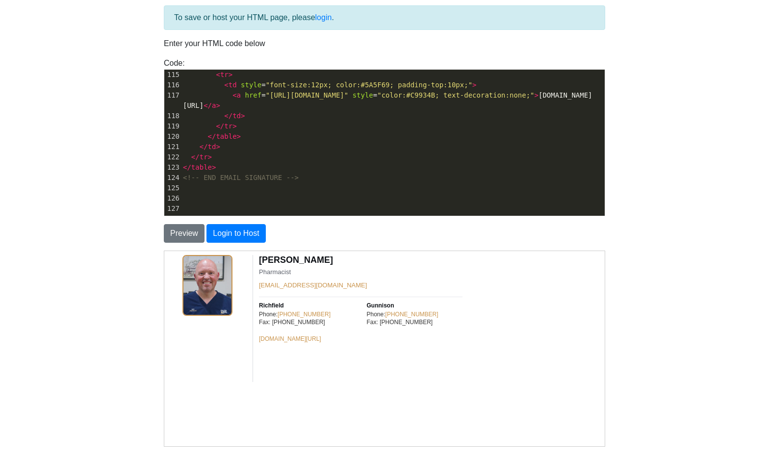
click at [323, 372] on td "Ben Barrett Pharmacist ben@goldendrug.net Richfield Phone: (435) 896-6000 Fax: …" at bounding box center [357, 318] width 209 height 127
click at [220, 106] on span ">" at bounding box center [218, 106] width 4 height 8
type textarea "<!-- START EMAIL SIGNATURE --> <table role="presentation" cellspacing="0" cellp…"
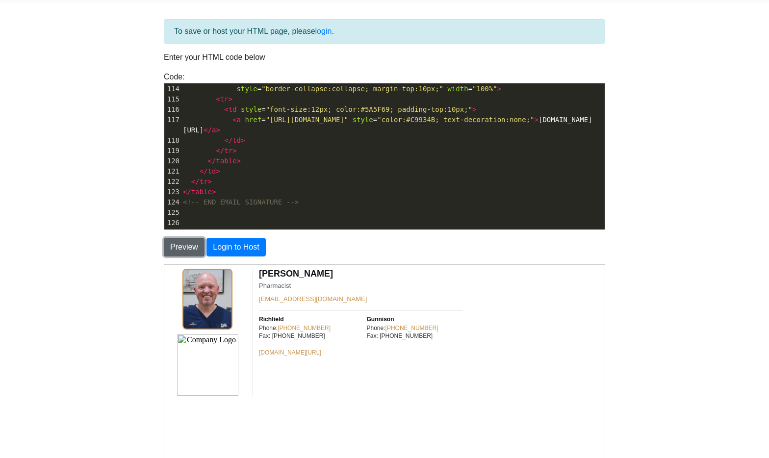
click at [178, 242] on button "Preview" at bounding box center [184, 247] width 41 height 19
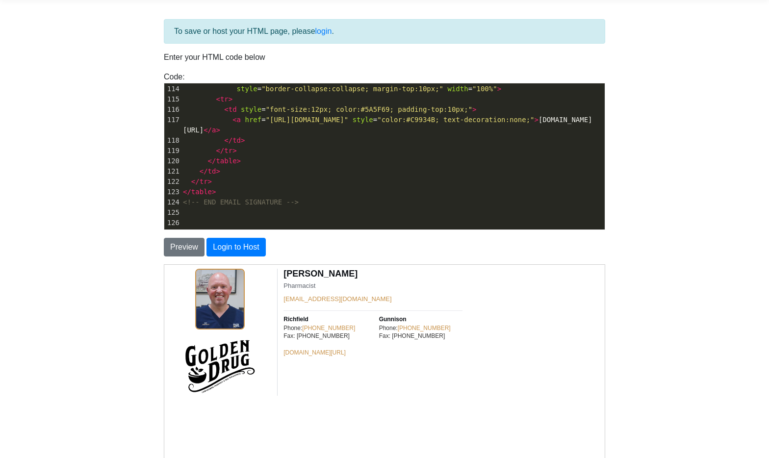
click at [645, 304] on body "CodeTester Assessment Tool Widget Contact Login To save or host your HTML page,…" at bounding box center [384, 244] width 769 height 561
click at [281, 137] on pre "</ td >" at bounding box center [393, 140] width 424 height 10
type textarea "<!-- START EMAIL SIGNATURE --> <table role="presentation" cellspacing="0" cellp…"
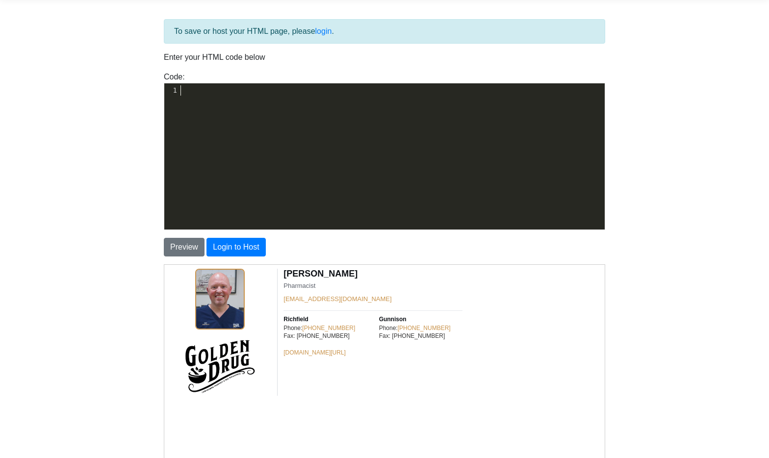
scroll to position [1176, 0]
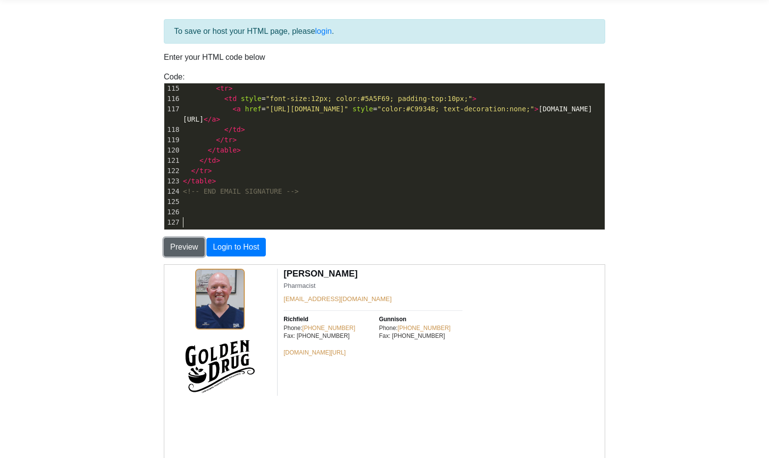
click at [190, 249] on button "Preview" at bounding box center [184, 247] width 41 height 19
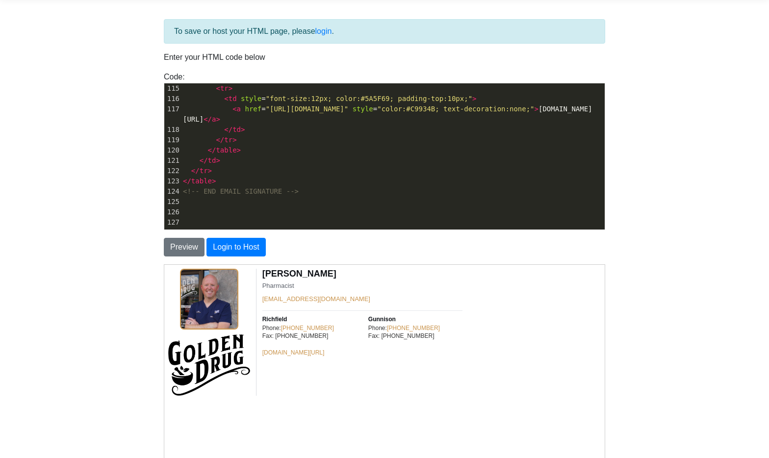
click at [654, 256] on body "CodeTester Assessment Tool Widget Contact Login To save or host your HTML page,…" at bounding box center [384, 244] width 769 height 561
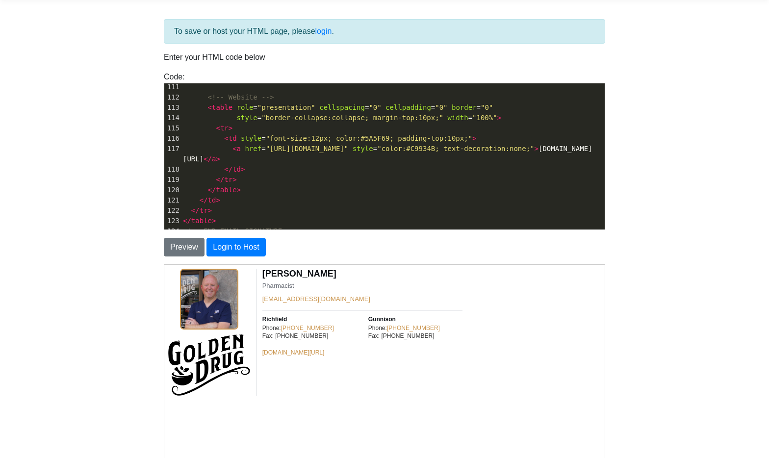
scroll to position [1136, 0]
click at [378, 116] on span ""border-collapse:collapse; margin-top:10px;"" at bounding box center [352, 119] width 182 height 8
type textarea "<!-- START EMAIL SIGNATURE (Ben Berrett) --> <table role="presentation" cellspa…"
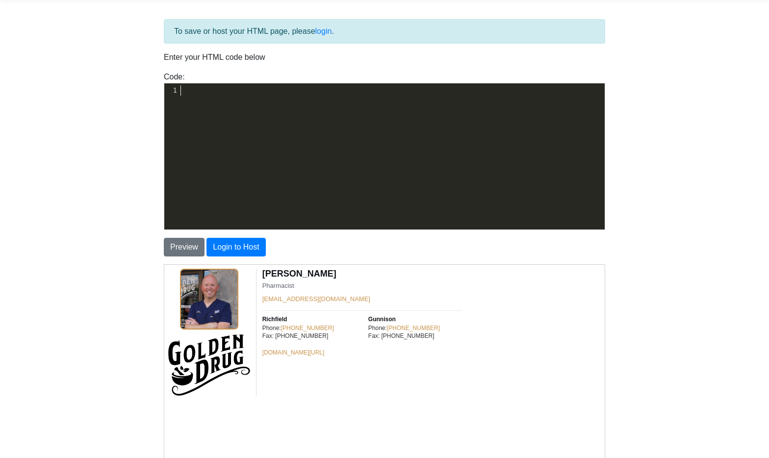
scroll to position [1176, 0]
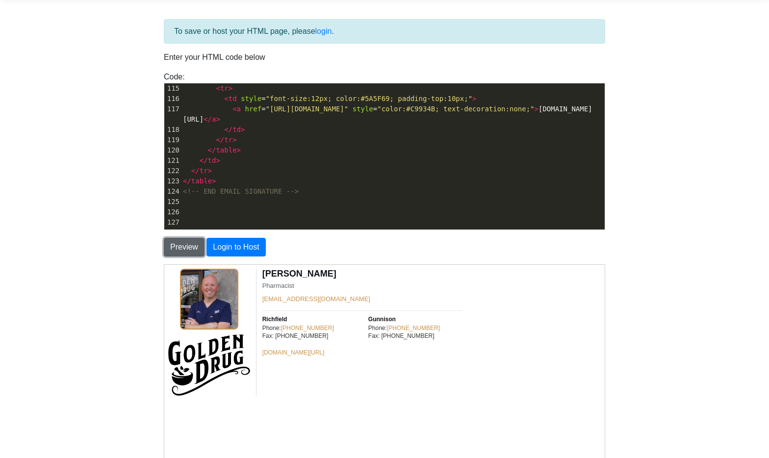
click at [177, 246] on button "Preview" at bounding box center [184, 247] width 41 height 19
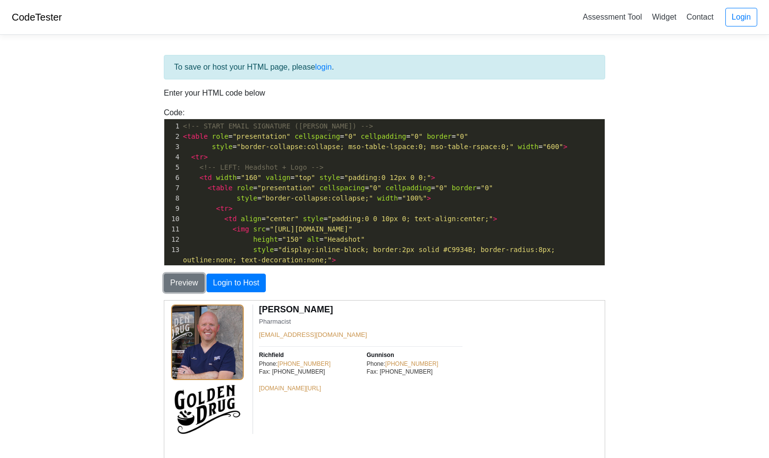
scroll to position [137, 0]
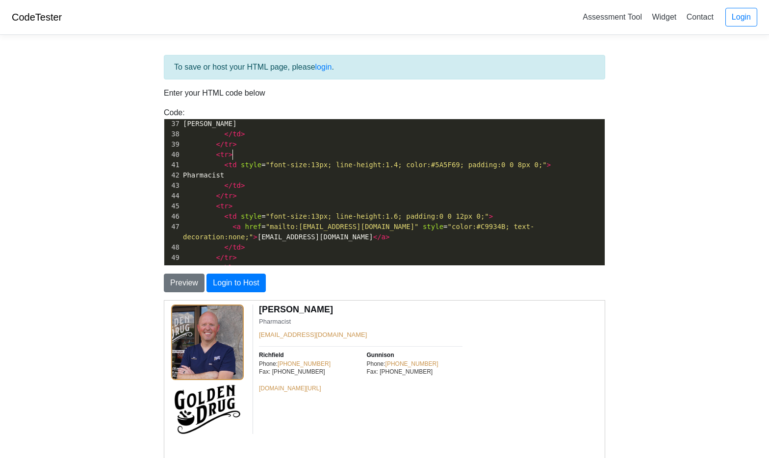
click at [383, 155] on pre "< tr >" at bounding box center [393, 155] width 424 height 10
type textarea "<!-- START EMAIL SIGNATURE (Ben Berrett) --> <table role="presentation" cellspa…"
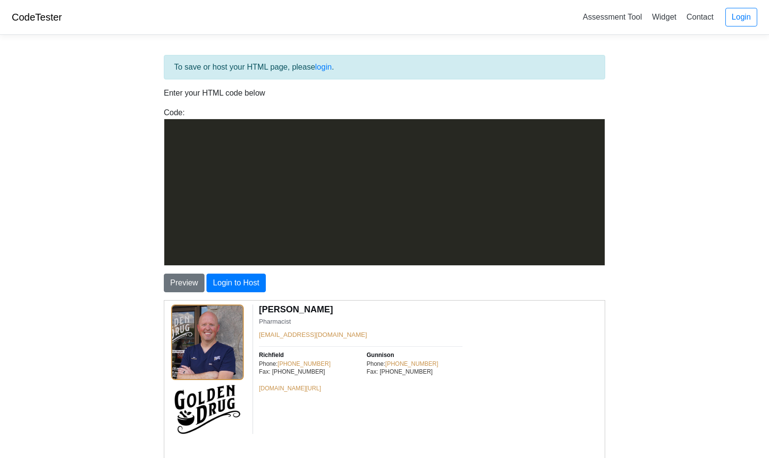
scroll to position [1176, 0]
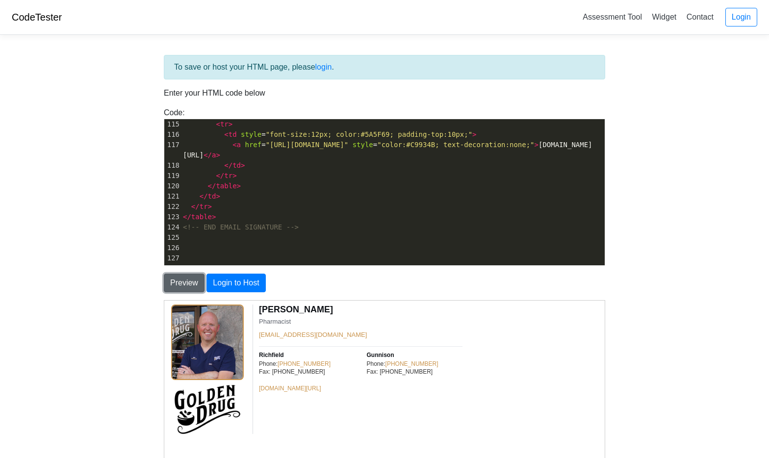
click at [186, 287] on button "Preview" at bounding box center [184, 283] width 41 height 19
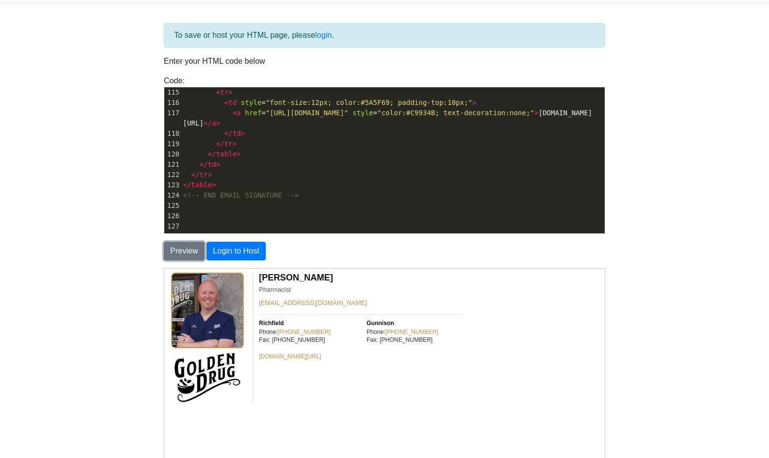
scroll to position [39, 0]
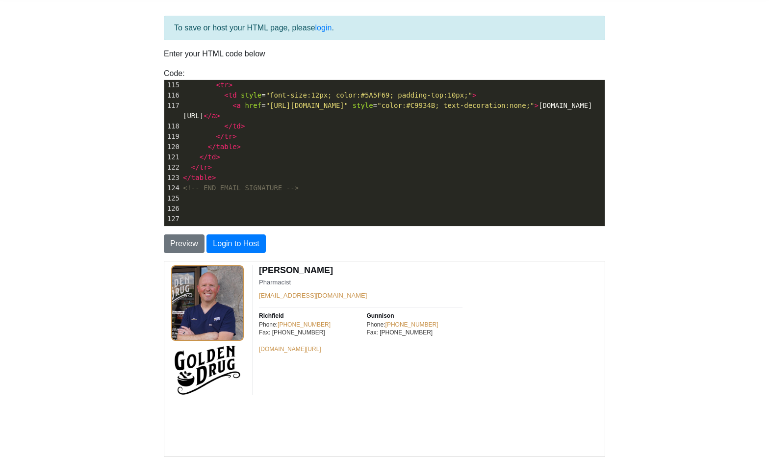
click at [379, 388] on td "Ben Berrett Pharmacist ben@goldendrug.net Richfield Phone: (435) 896-6000 Fax: …" at bounding box center [357, 330] width 209 height 130
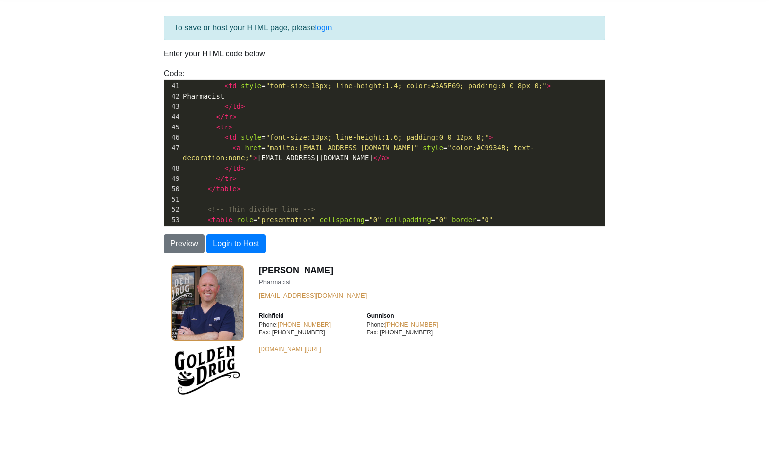
scroll to position [410, 0]
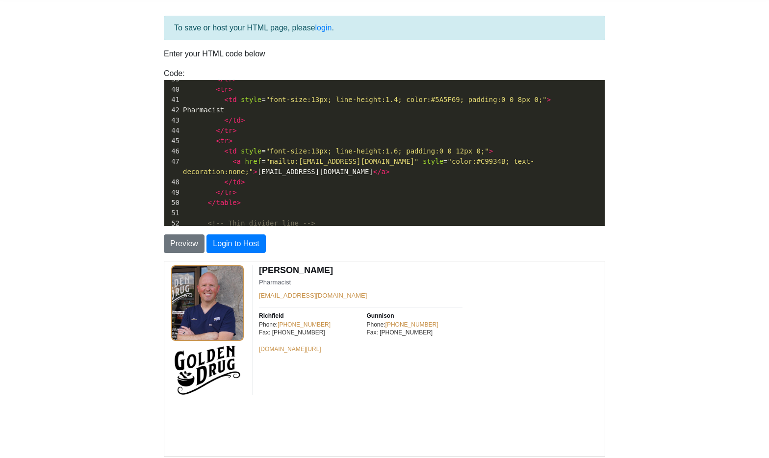
click at [423, 157] on span "style" at bounding box center [433, 161] width 21 height 8
type textarea "<!-- START EMAIL SIGNATURE (Ben Berrett) --> <table role="presentation" cellspa…"
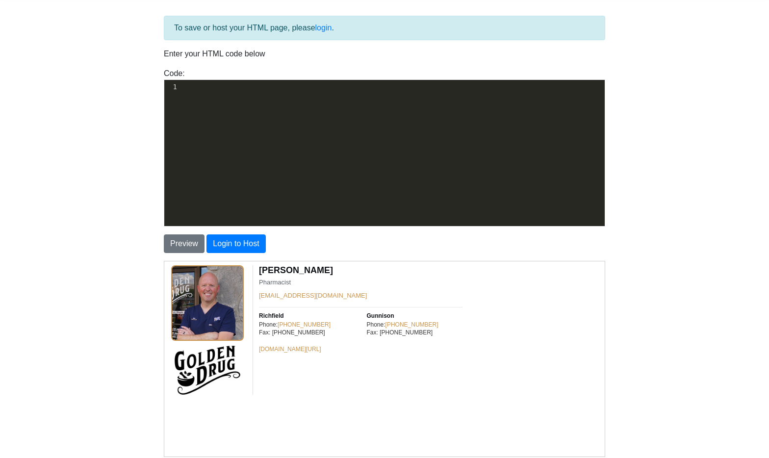
scroll to position [1176, 0]
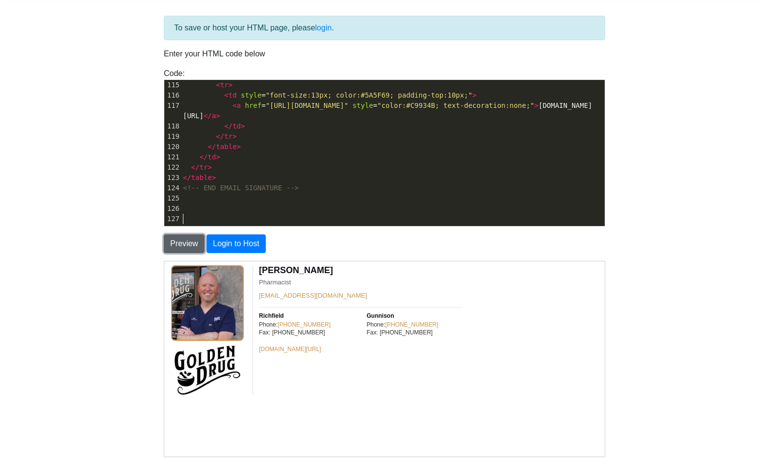
click at [188, 245] on button "Preview" at bounding box center [184, 243] width 41 height 19
click at [375, 411] on body "Ben Berrett Pharmacist ben@goldendrug.net Richfield Phone: (435) 896-6000 Fax: …" at bounding box center [384, 358] width 433 height 187
click at [406, 168] on pre "</ tr >" at bounding box center [393, 167] width 424 height 10
type textarea "<!-- START EMAIL SIGNATURE (Ben Berrett) --> <table role="presentation" cellspa…"
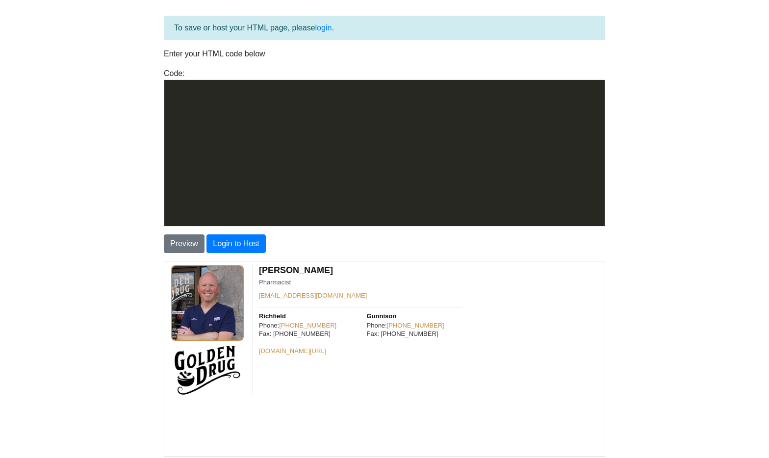
scroll to position [1279, 0]
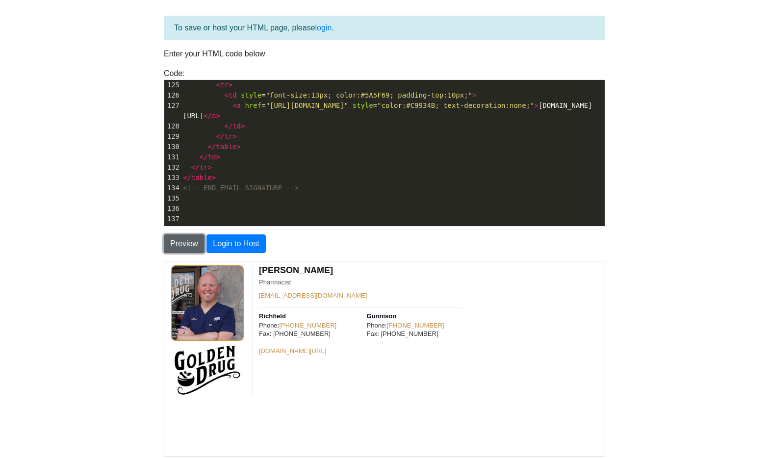
click at [185, 243] on button "Preview" at bounding box center [184, 243] width 41 height 19
click at [415, 145] on pre "</ table >" at bounding box center [393, 147] width 424 height 10
type textarea "<!-- START EMAIL SIGNATURE (Ben Berrett) --> <table role="presentation" cellspa…"
click at [190, 249] on button "Preview" at bounding box center [184, 243] width 41 height 19
click at [366, 390] on td "Ben Berrett Pharmacist ben@goldendrug.net Richfield Phone: (435) 896-6000 Fax: …" at bounding box center [357, 330] width 209 height 130
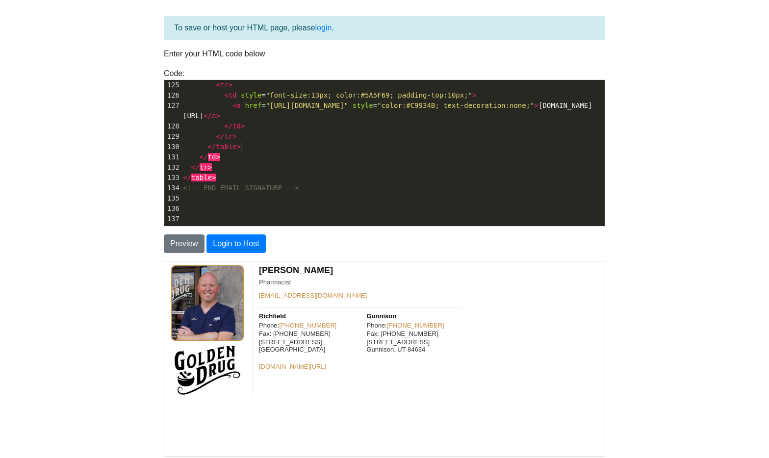
click at [345, 152] on pre "</ td >" at bounding box center [393, 157] width 424 height 10
click at [202, 179] on span "table" at bounding box center [201, 178] width 21 height 8
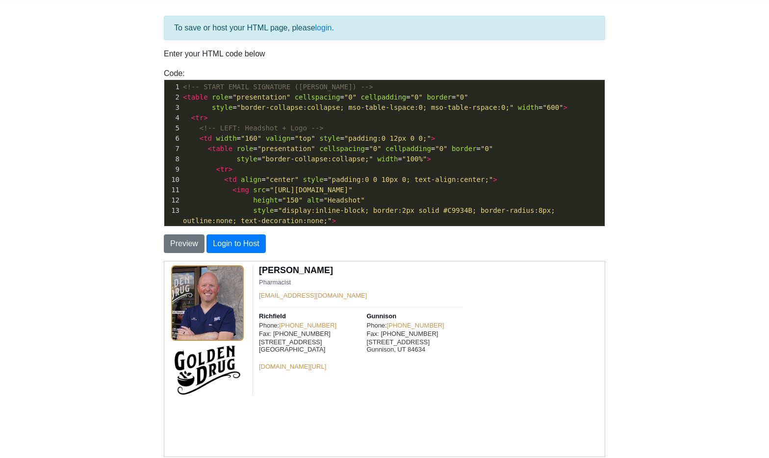
scroll to position [0, 0]
